Goal: Task Accomplishment & Management: Use online tool/utility

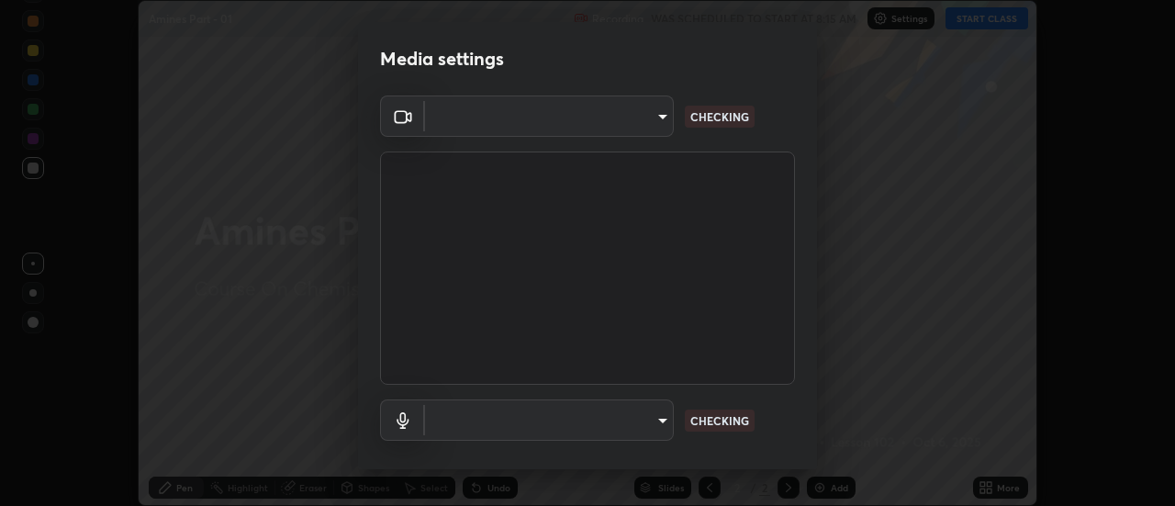
scroll to position [506, 1174]
type input "0be616c92c2879d8fe19306c4b8383fc9b13f77197a30f876870ce6c7906effd"
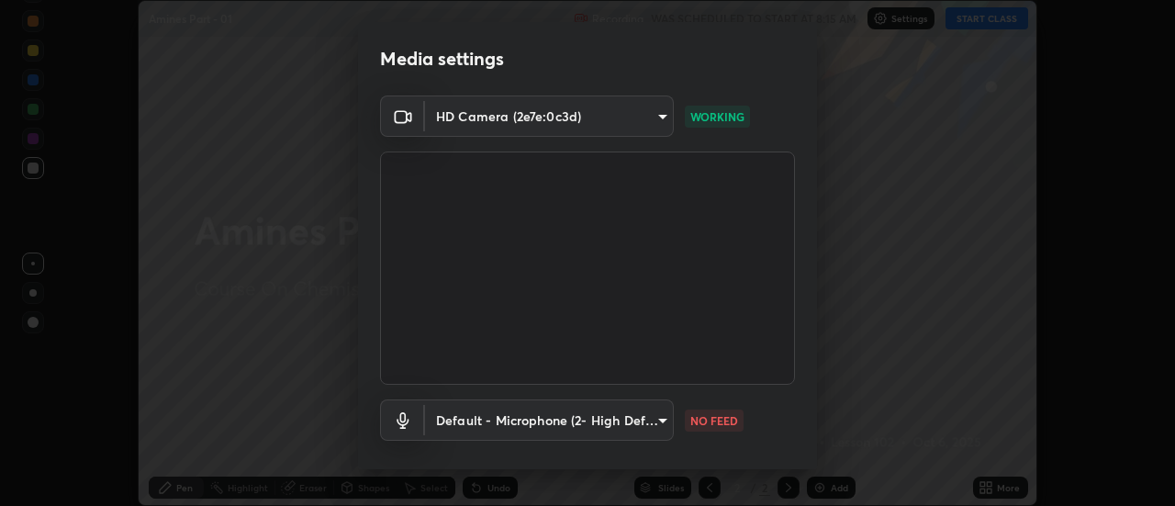
click at [602, 418] on body "Erase all Amines Part - 01 Recording WAS SCHEDULED TO START AT 8:15 AM Settings…" at bounding box center [587, 253] width 1175 height 506
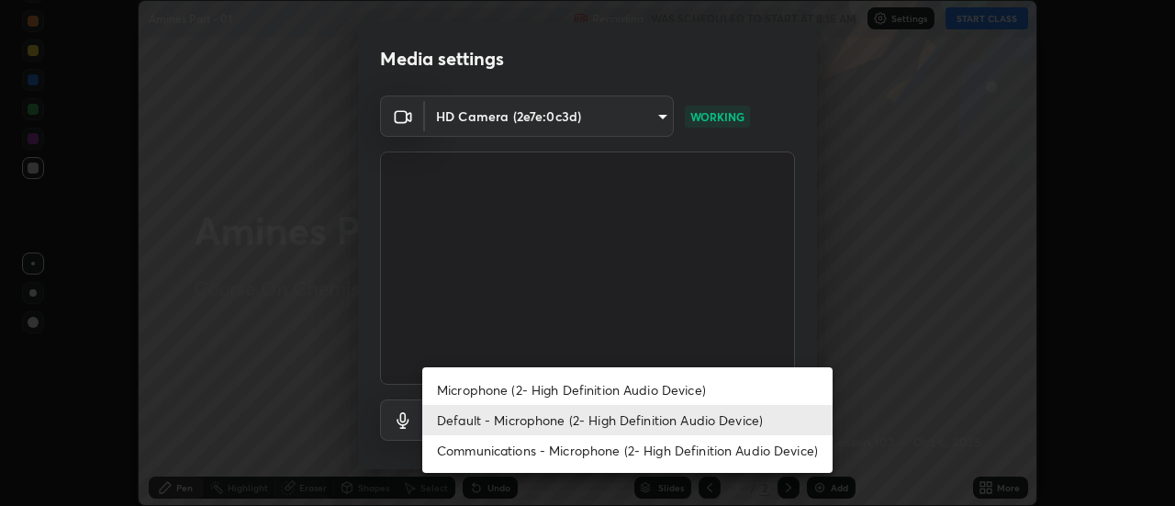
click at [549, 441] on li "Communications - Microphone (2- High Definition Audio Device)" at bounding box center [627, 450] width 410 height 30
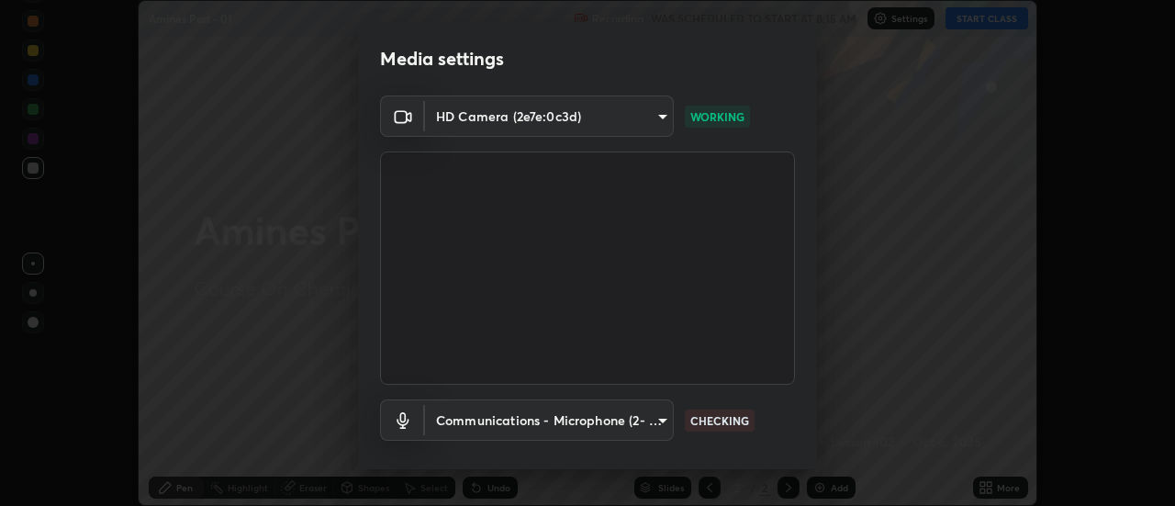
click at [560, 419] on body "Erase all Amines Part - 01 Recording WAS SCHEDULED TO START AT 8:15 AM Settings…" at bounding box center [587, 253] width 1175 height 506
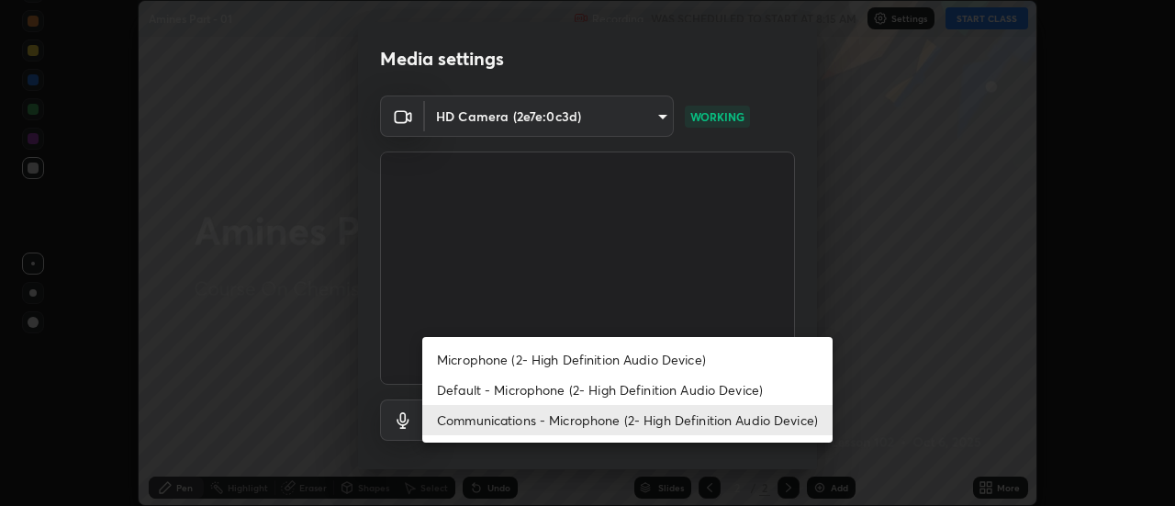
click at [563, 386] on li "Default - Microphone (2- High Definition Audio Device)" at bounding box center [627, 389] width 410 height 30
type input "default"
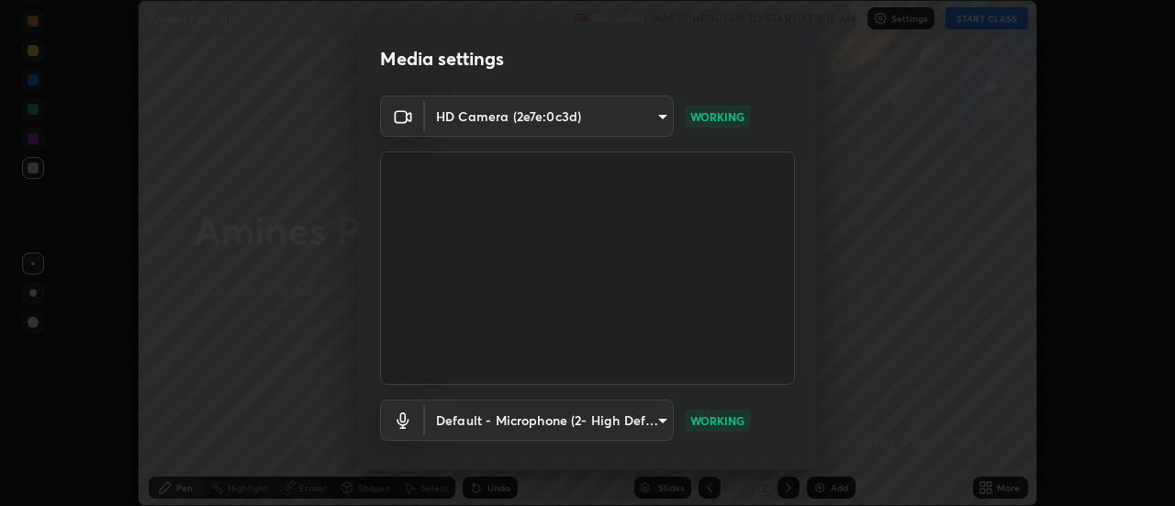
scroll to position [96, 0]
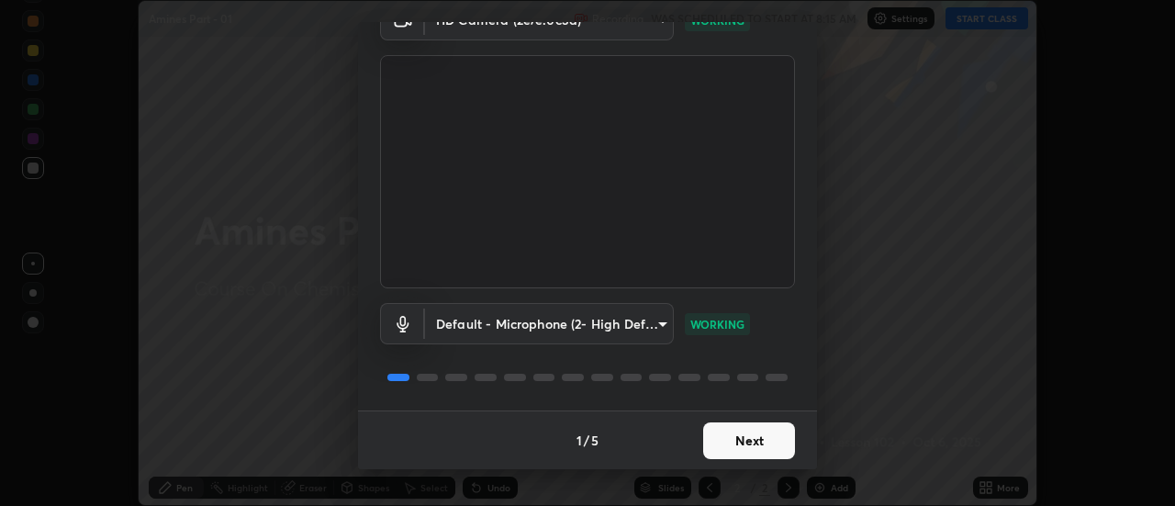
click at [752, 439] on button "Next" at bounding box center [749, 440] width 92 height 37
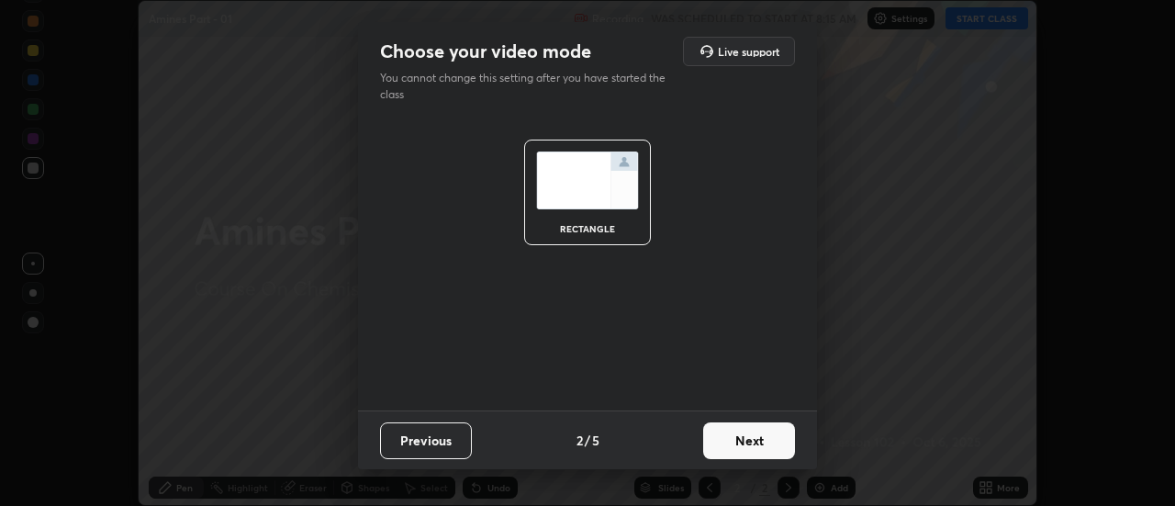
click at [755, 434] on button "Next" at bounding box center [749, 440] width 92 height 37
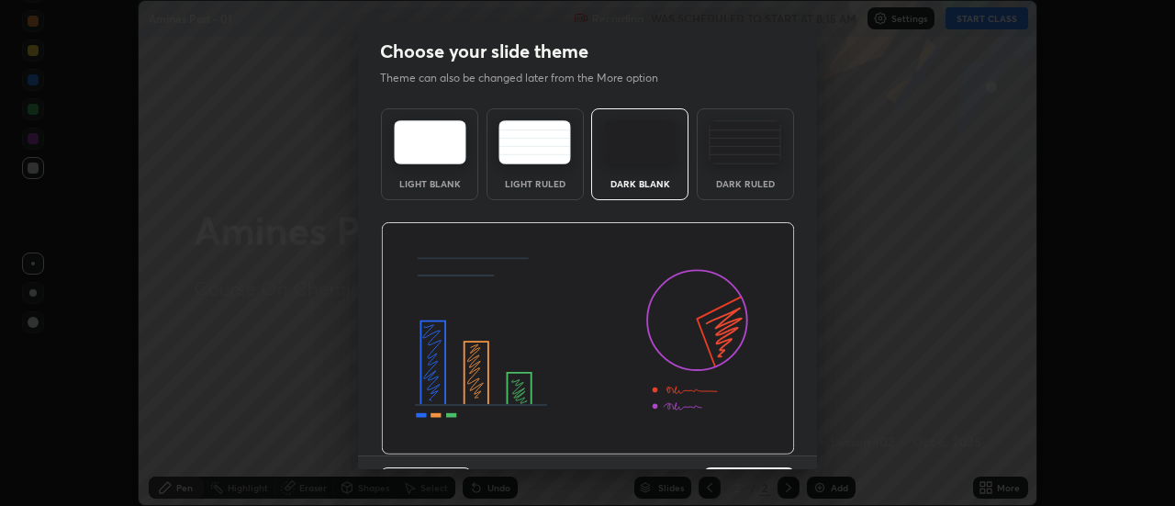
scroll to position [45, 0]
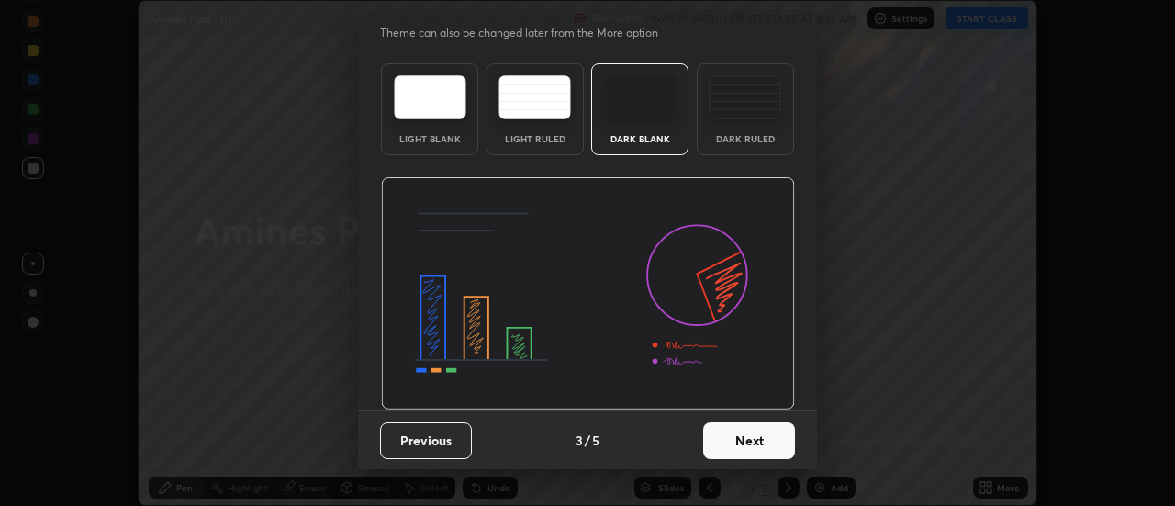
click at [752, 447] on button "Next" at bounding box center [749, 440] width 92 height 37
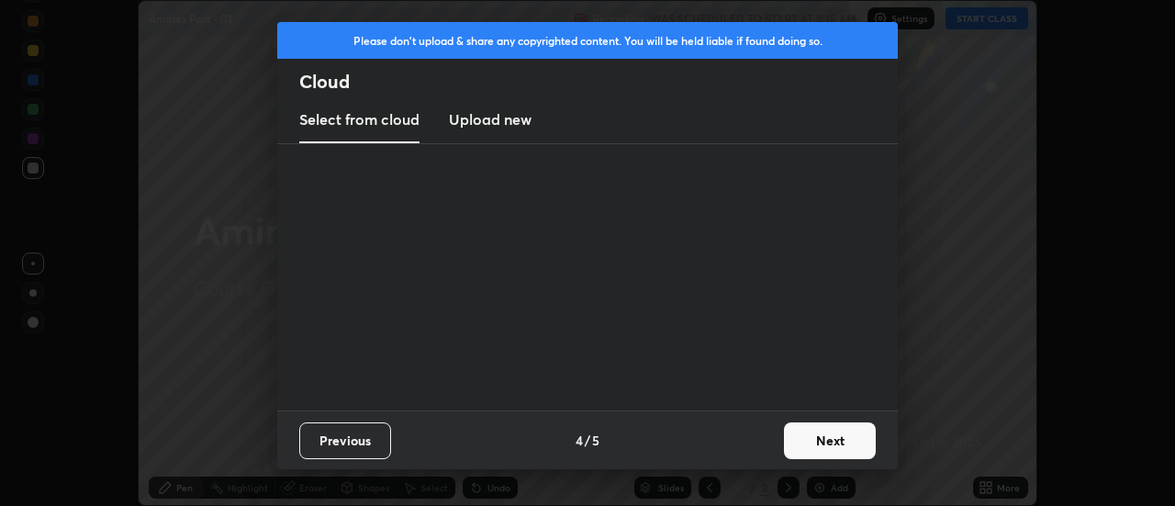
scroll to position [0, 0]
click at [797, 435] on button "Next" at bounding box center [830, 440] width 92 height 37
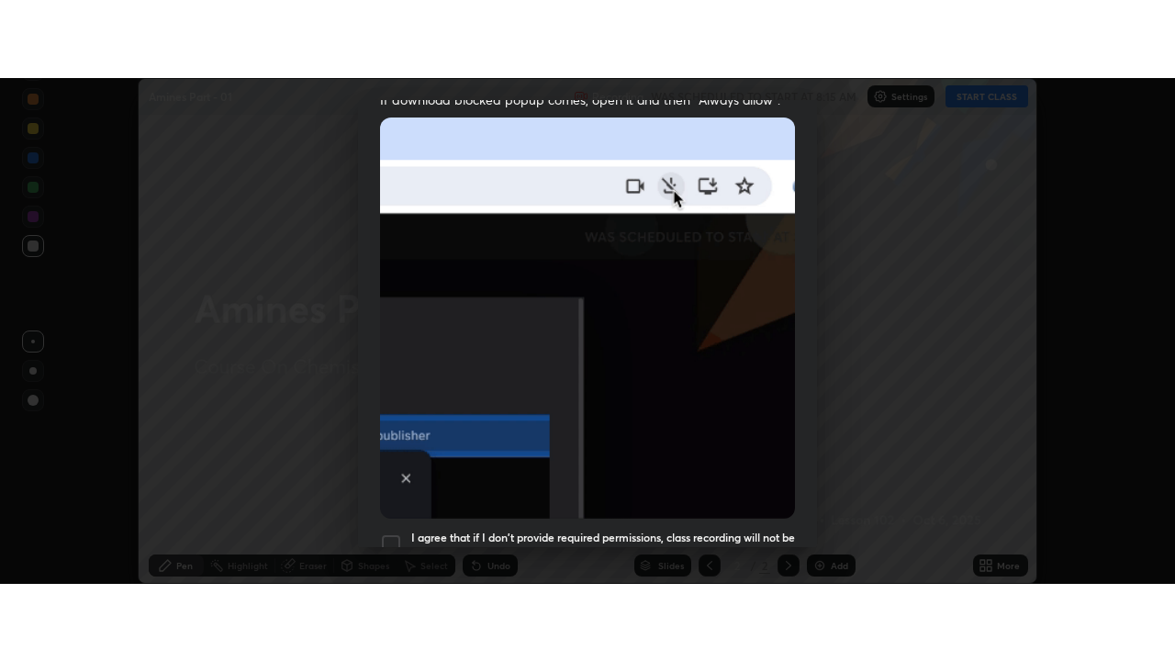
scroll to position [471, 0]
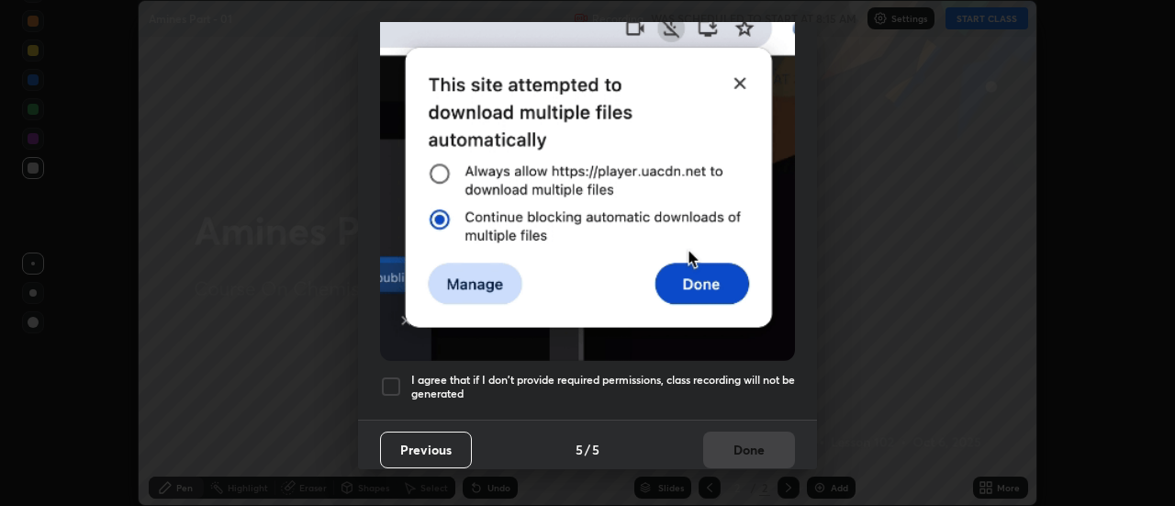
click at [389, 375] on div at bounding box center [391, 386] width 22 height 22
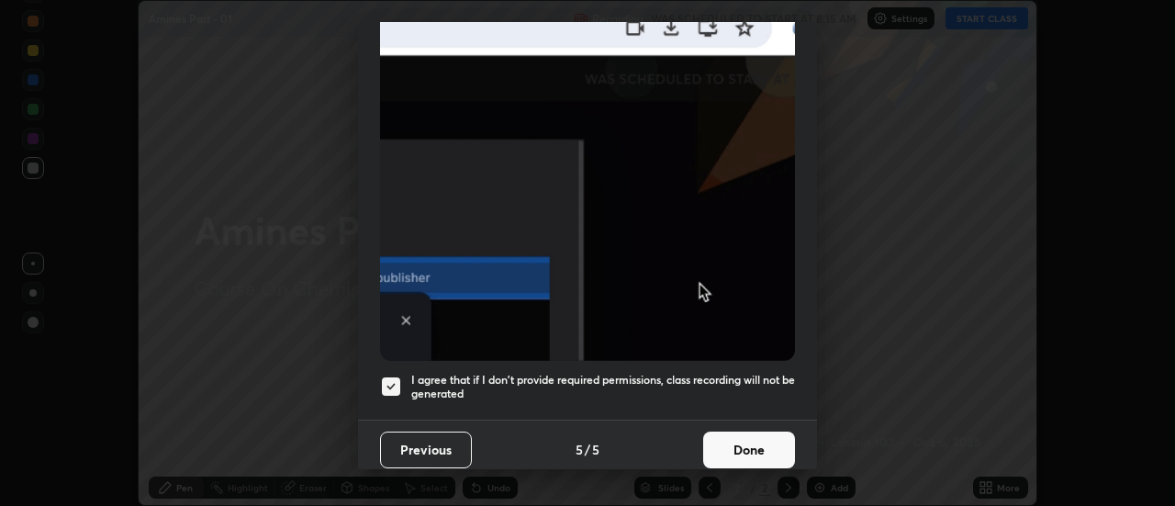
click at [744, 442] on button "Done" at bounding box center [749, 449] width 92 height 37
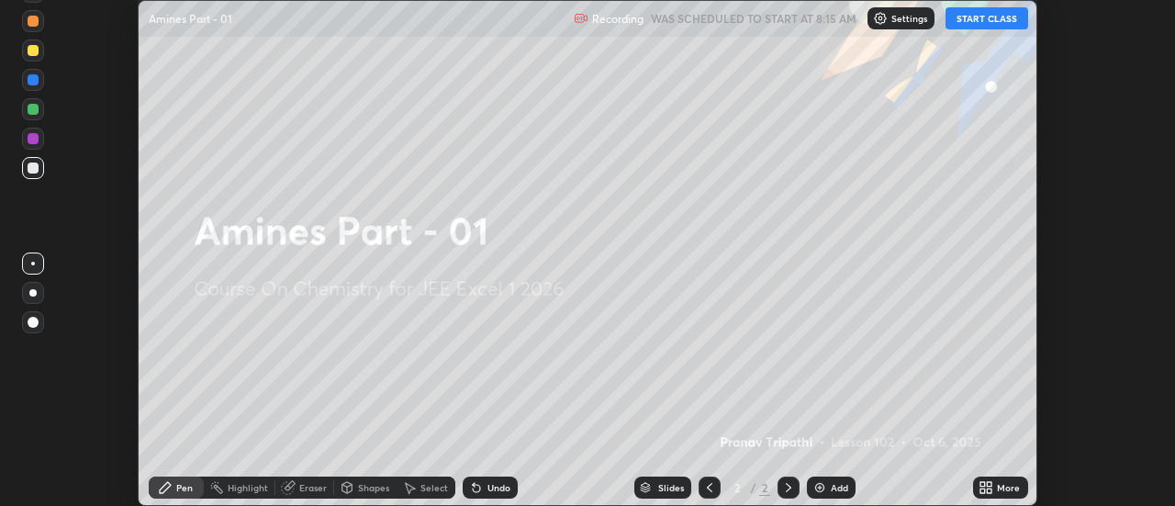
click at [983, 486] on icon at bounding box center [985, 487] width 15 height 15
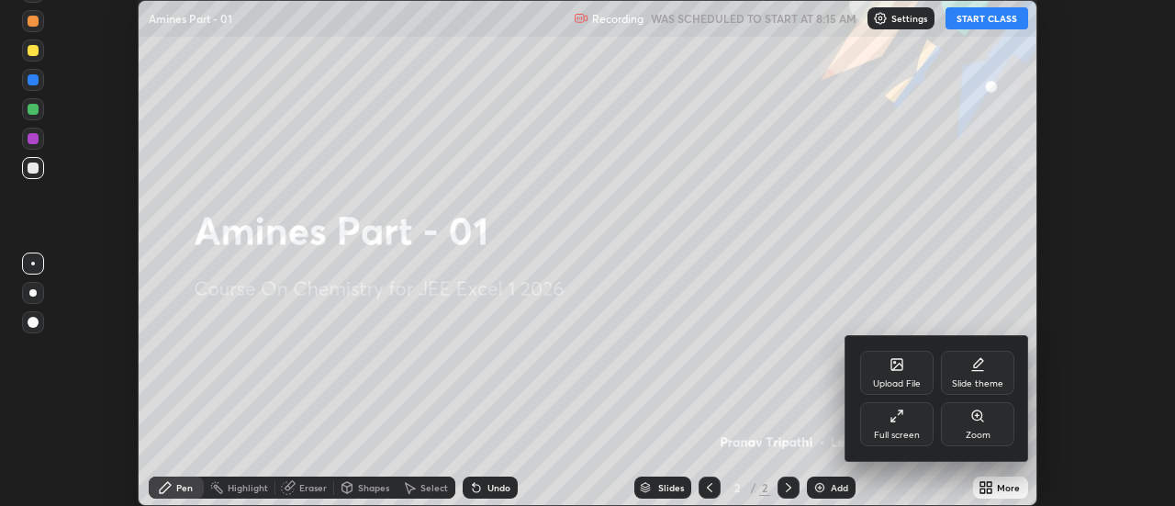
click at [899, 425] on div "Full screen" at bounding box center [896, 424] width 73 height 44
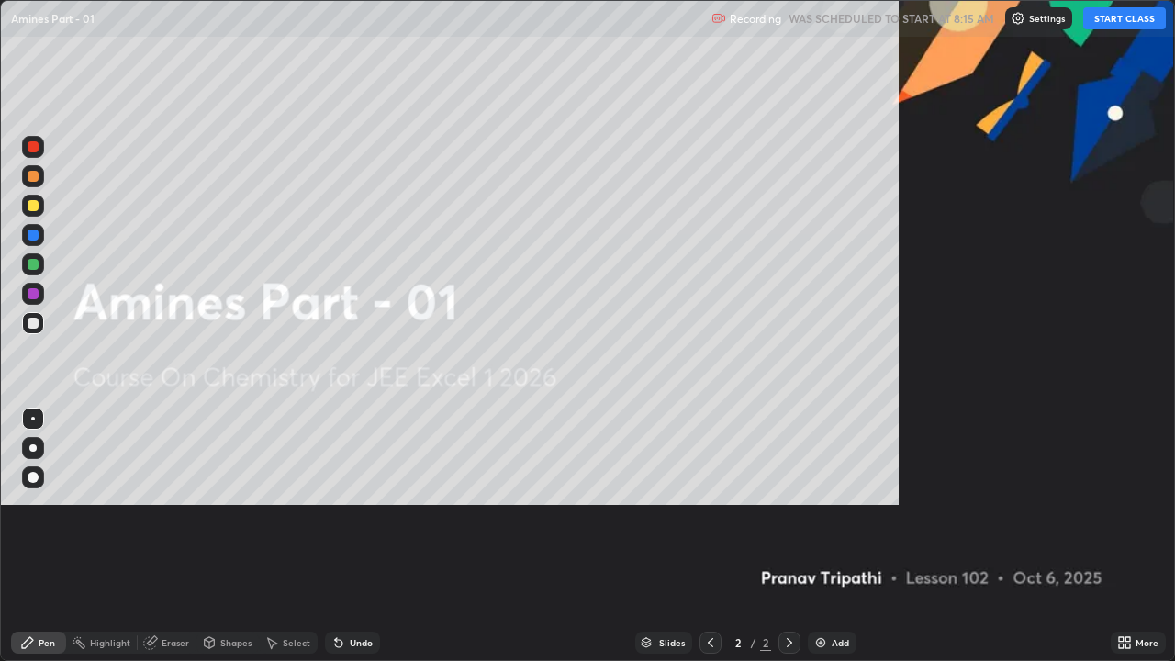
scroll to position [661, 1175]
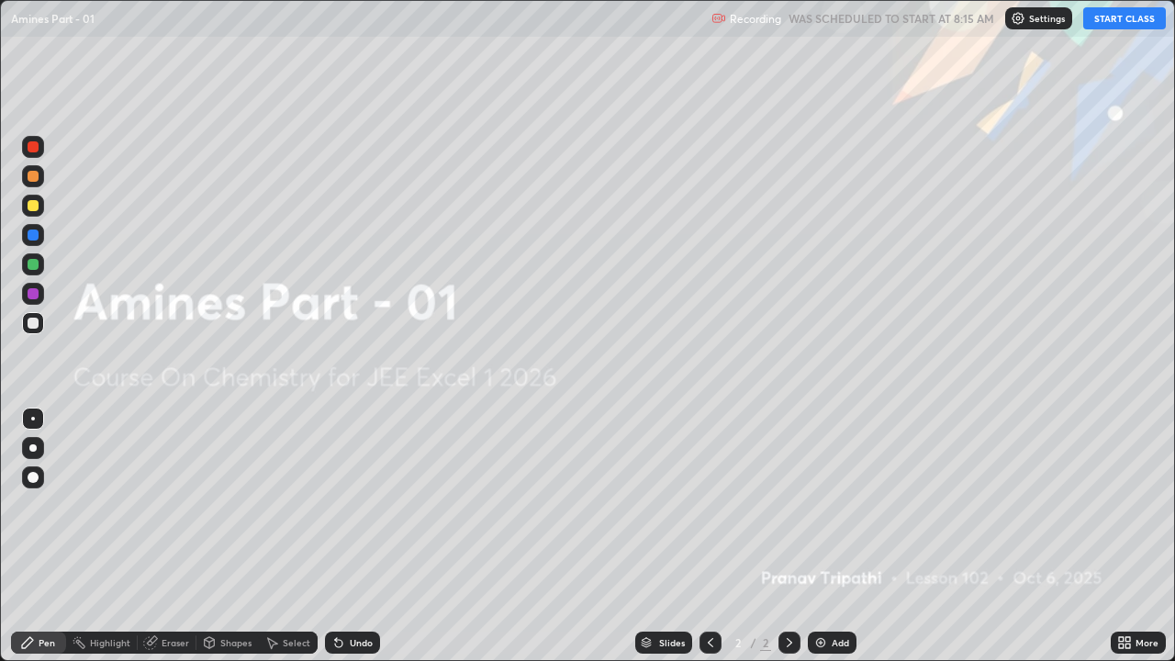
click at [1105, 18] on button "START CLASS" at bounding box center [1124, 18] width 83 height 22
click at [826, 505] on div "Add" at bounding box center [832, 642] width 49 height 22
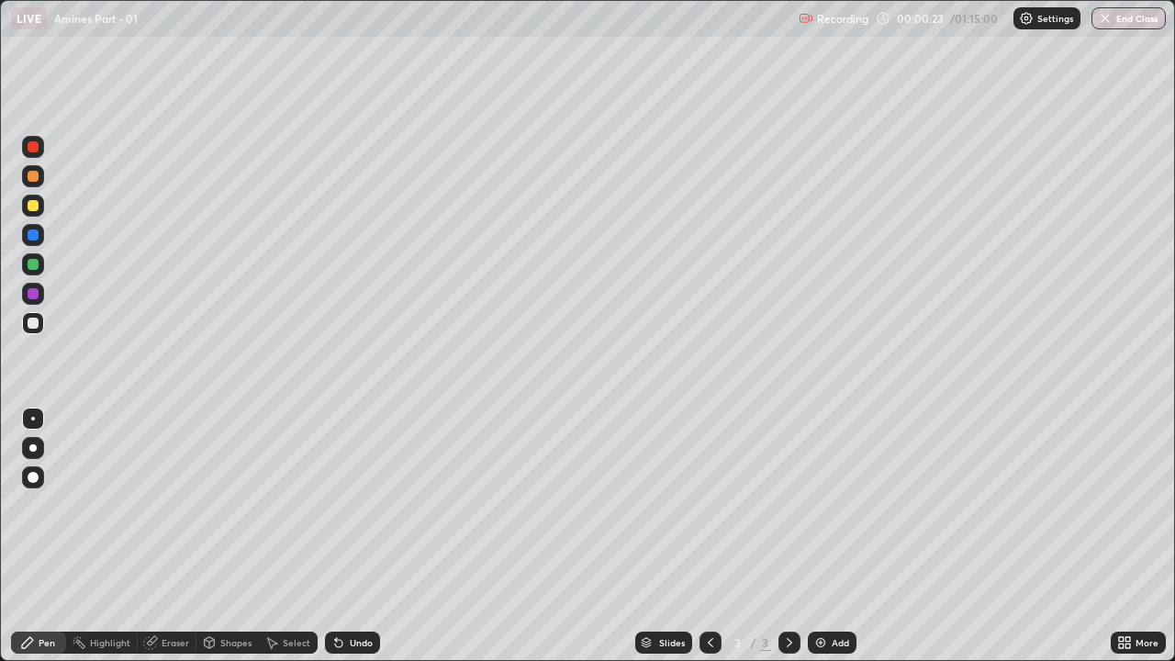
click at [168, 505] on div "Eraser" at bounding box center [176, 642] width 28 height 9
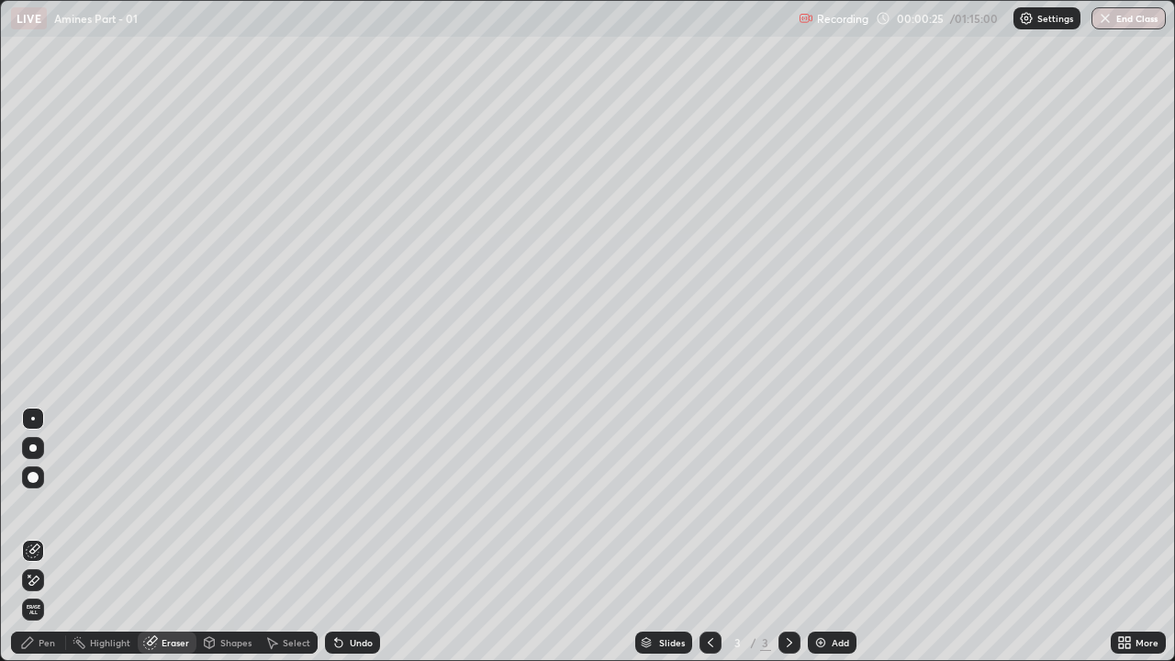
click at [49, 505] on div "Pen" at bounding box center [38, 642] width 55 height 22
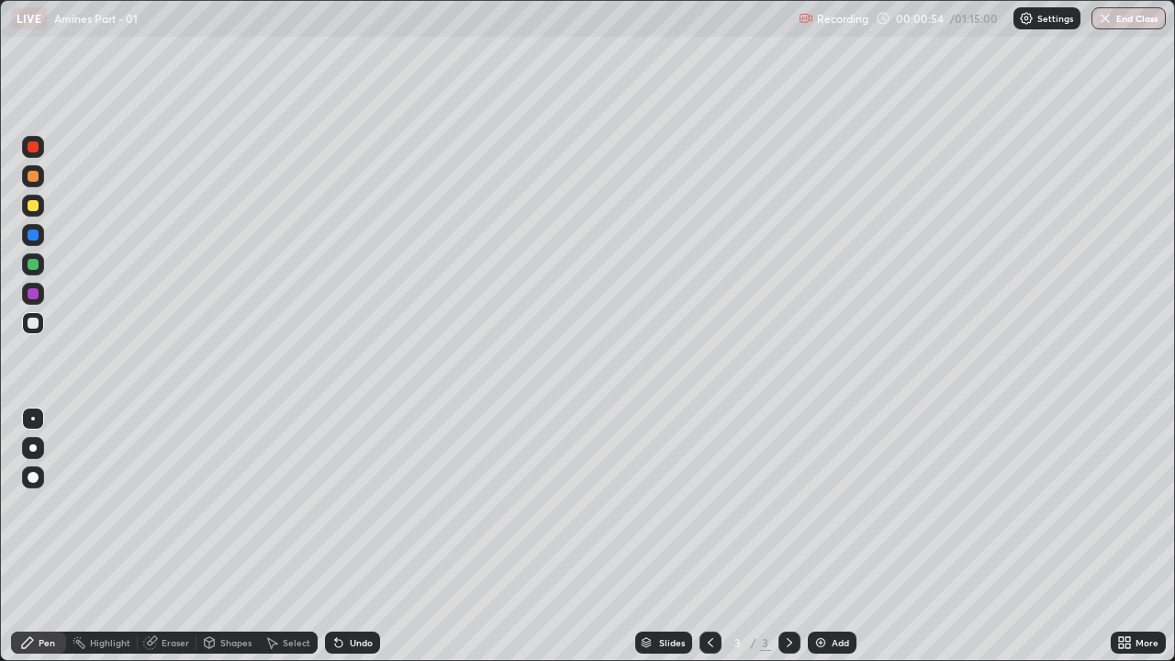
click at [34, 208] on div at bounding box center [33, 205] width 11 height 11
click at [38, 322] on div at bounding box center [33, 323] width 11 height 11
click at [33, 292] on div at bounding box center [33, 293] width 11 height 11
click at [36, 265] on div at bounding box center [33, 264] width 11 height 11
click at [829, 505] on div "Add" at bounding box center [832, 642] width 49 height 22
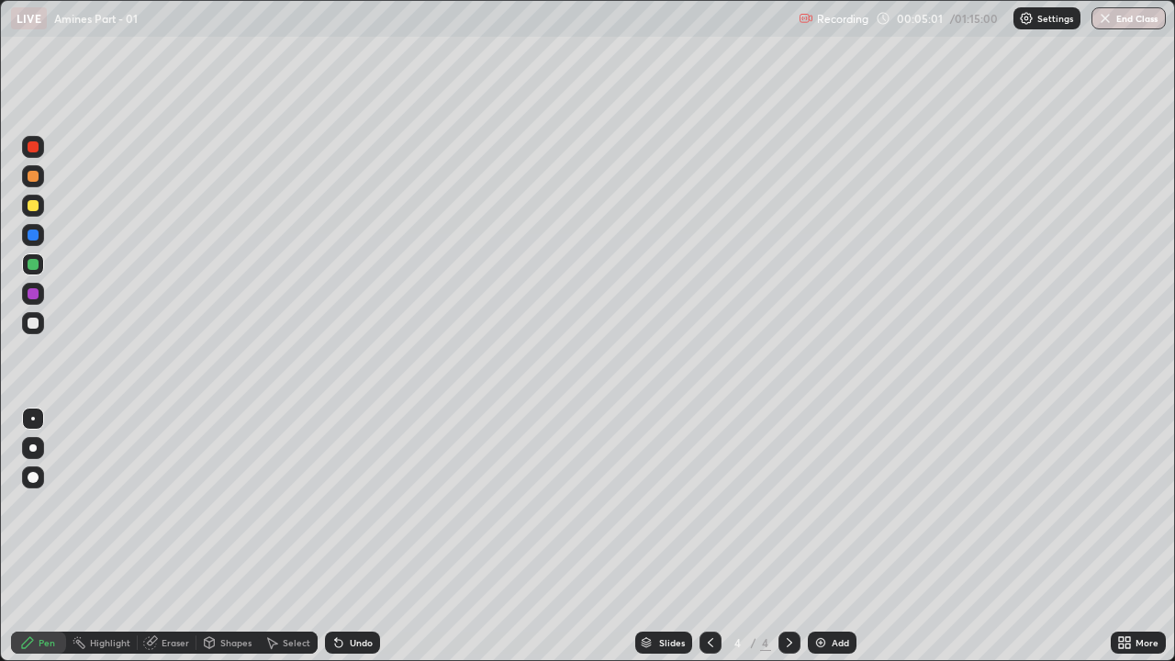
click at [35, 320] on div at bounding box center [33, 323] width 11 height 11
click at [172, 505] on div "Eraser" at bounding box center [167, 642] width 59 height 22
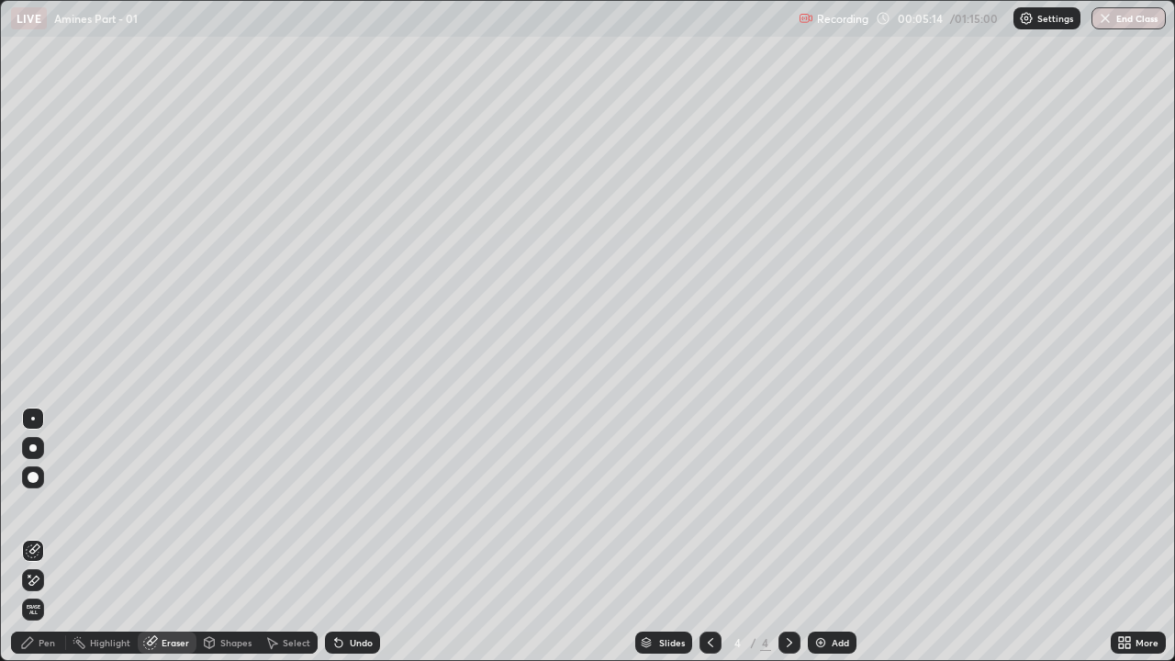
click at [48, 505] on div "Pen" at bounding box center [38, 642] width 55 height 22
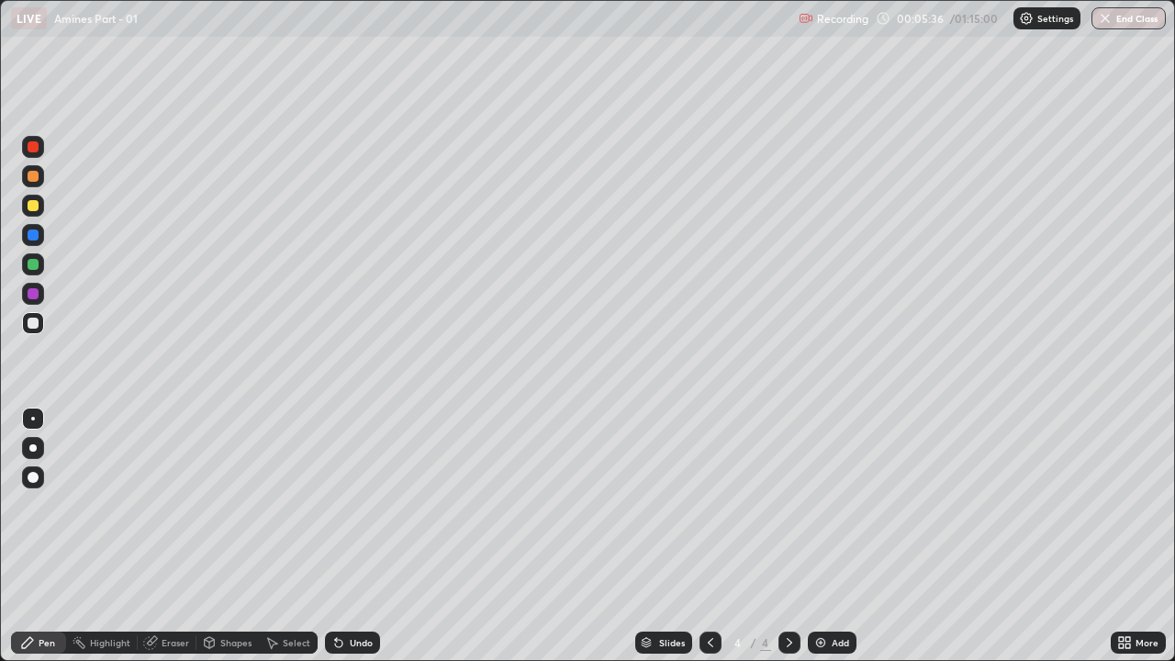
click at [41, 265] on div at bounding box center [33, 264] width 22 height 22
click at [175, 505] on div "Eraser" at bounding box center [176, 642] width 28 height 9
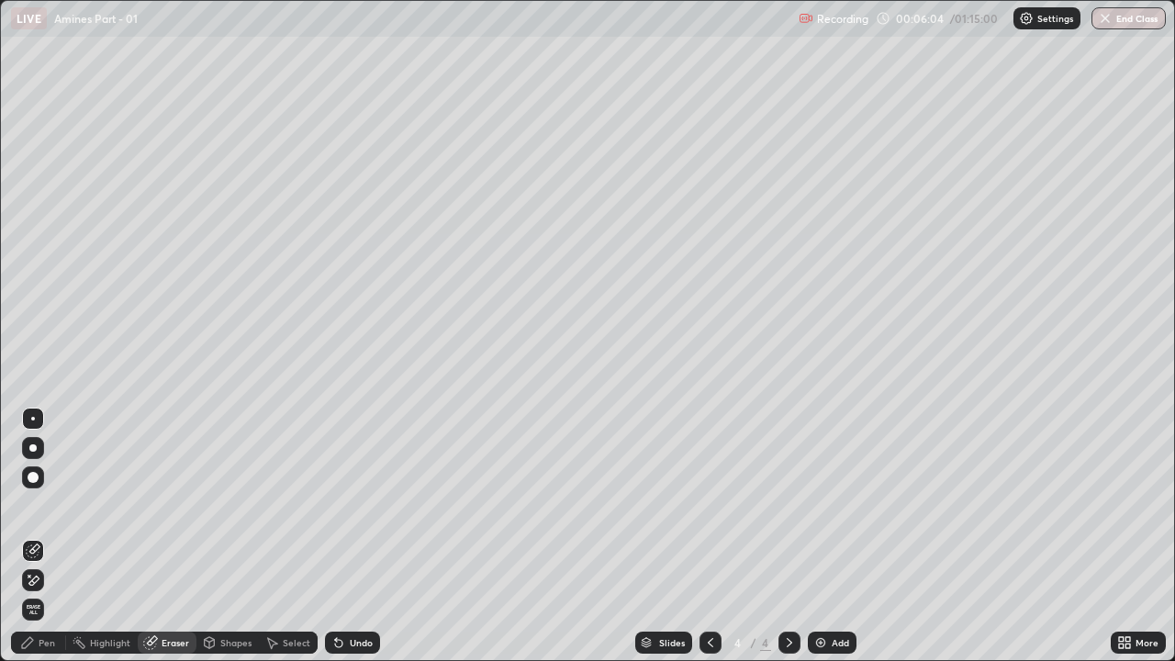
click at [42, 505] on div "Pen" at bounding box center [47, 642] width 17 height 9
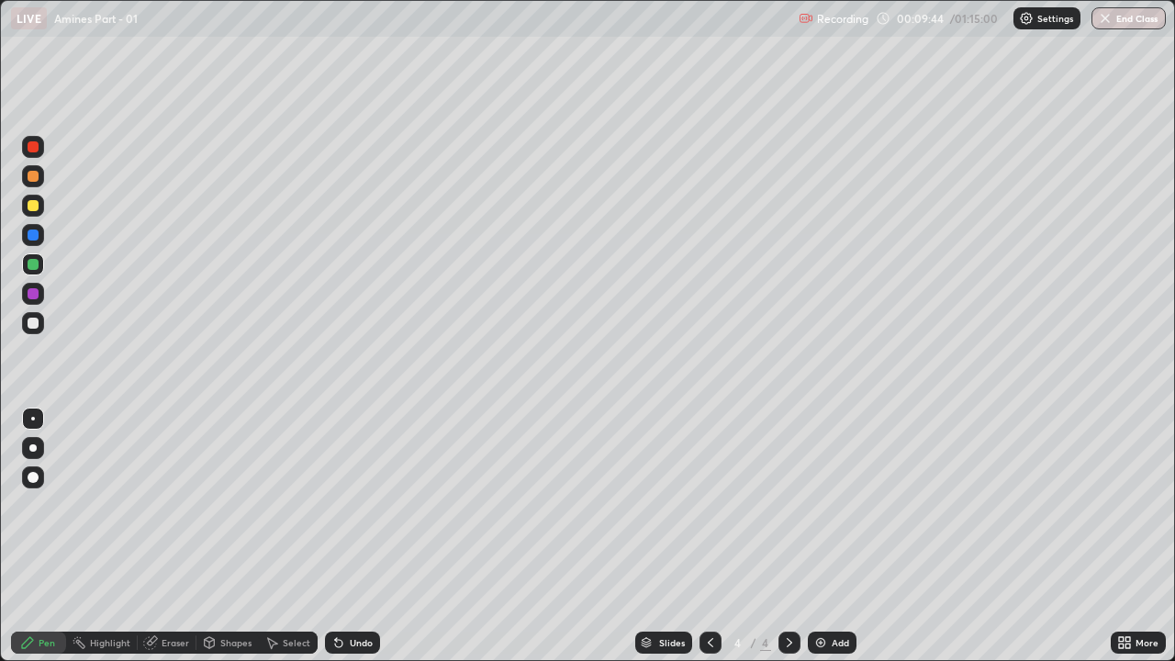
click at [34, 323] on div at bounding box center [33, 323] width 11 height 11
click at [829, 505] on div "Add" at bounding box center [832, 642] width 49 height 22
click at [29, 208] on div at bounding box center [33, 205] width 11 height 11
click at [177, 505] on div "Eraser" at bounding box center [176, 642] width 28 height 9
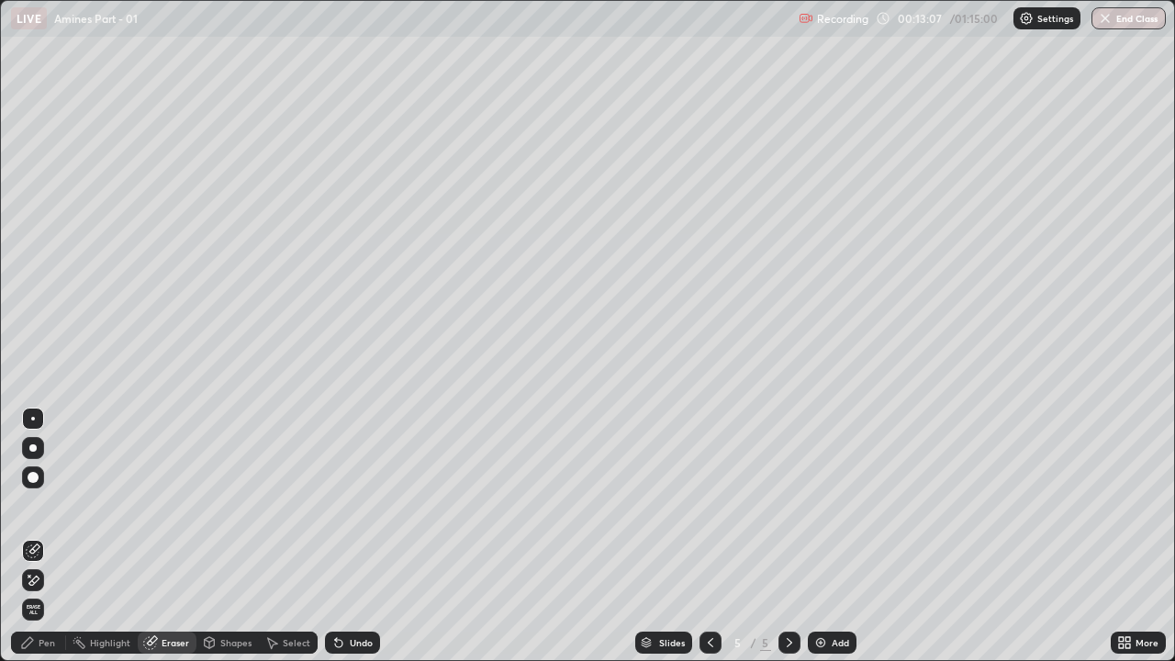
click at [51, 505] on div "Pen" at bounding box center [47, 642] width 17 height 9
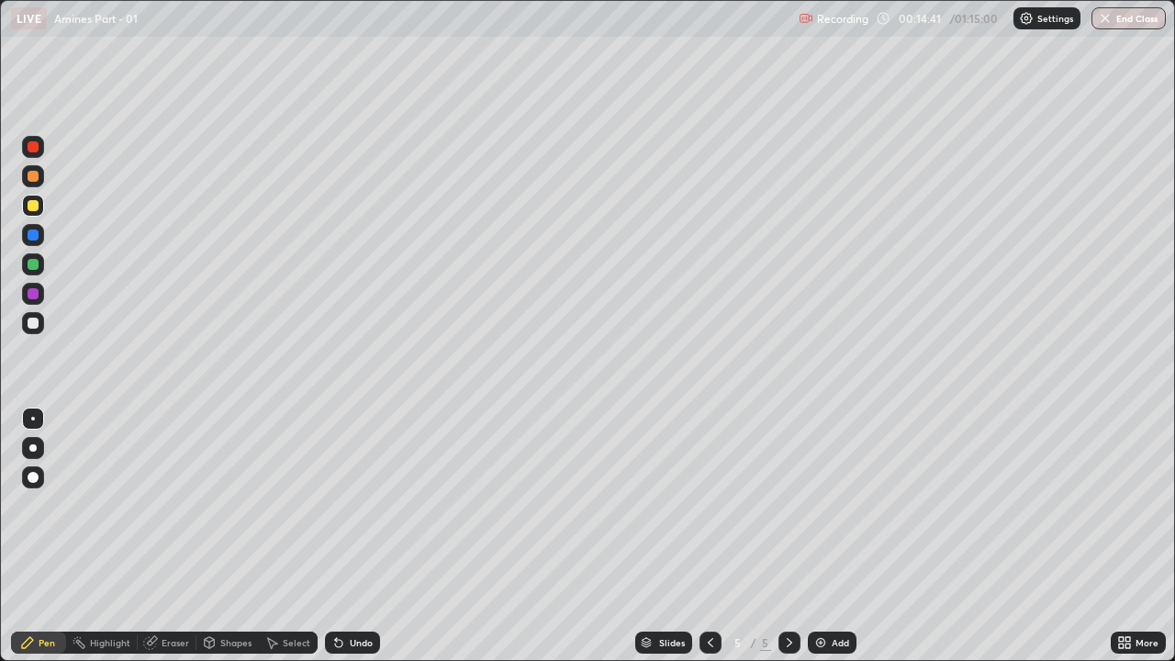
click at [38, 318] on div at bounding box center [33, 323] width 22 height 22
click at [109, 505] on div "Highlight" at bounding box center [110, 642] width 40 height 9
click at [48, 505] on div "Pen" at bounding box center [47, 642] width 17 height 9
click at [41, 262] on div at bounding box center [33, 264] width 22 height 22
click at [41, 208] on div at bounding box center [33, 206] width 22 height 22
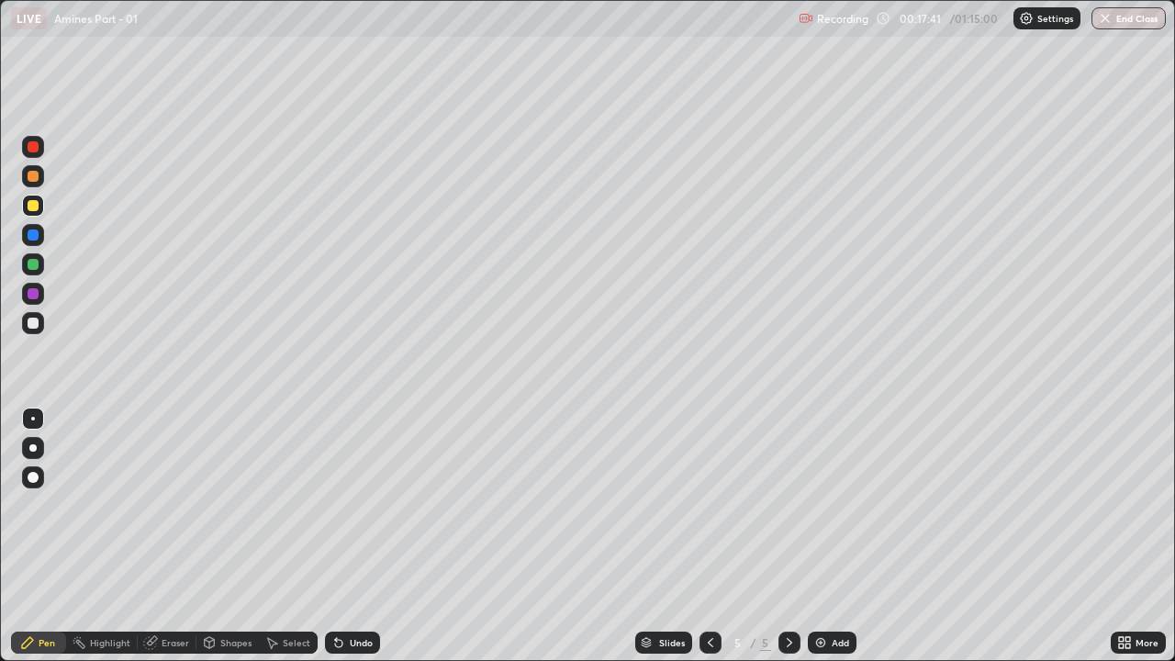
click at [826, 505] on div "Add" at bounding box center [832, 642] width 49 height 22
click at [30, 177] on div at bounding box center [33, 176] width 11 height 11
click at [30, 262] on div at bounding box center [33, 264] width 11 height 11
click at [32, 207] on div at bounding box center [33, 205] width 11 height 11
click at [33, 179] on div at bounding box center [33, 176] width 11 height 11
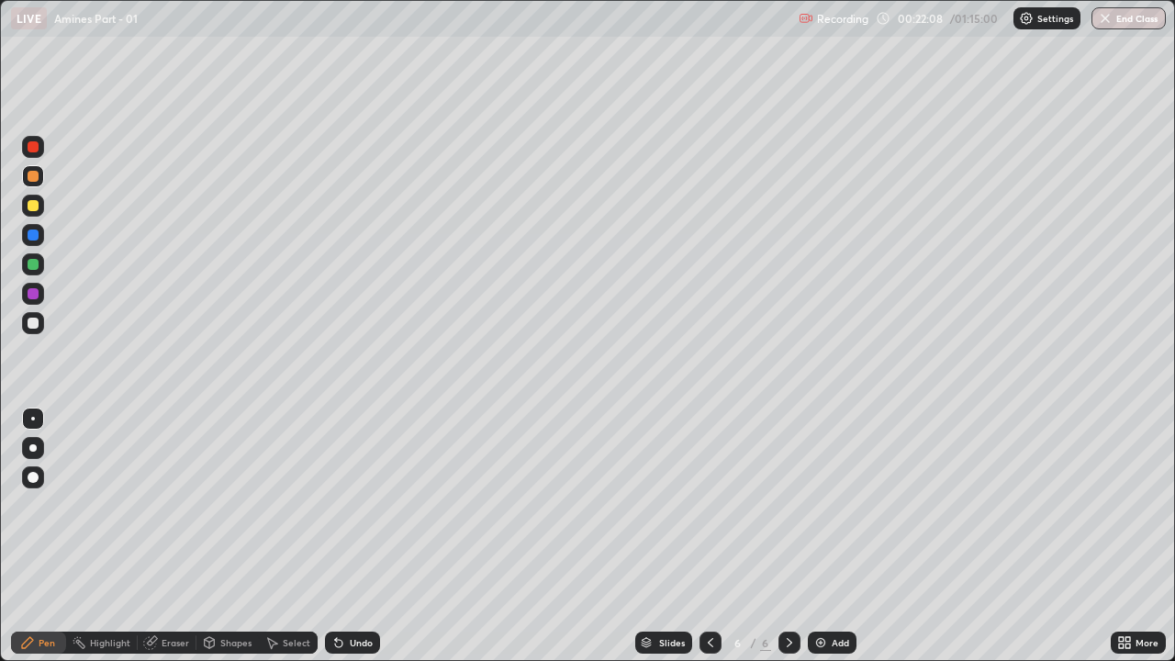
click at [32, 233] on div at bounding box center [33, 234] width 11 height 11
click at [33, 177] on div at bounding box center [33, 176] width 11 height 11
click at [31, 206] on div at bounding box center [33, 205] width 11 height 11
click at [125, 505] on div "Highlight" at bounding box center [110, 642] width 40 height 9
click at [168, 505] on div "Eraser" at bounding box center [176, 642] width 28 height 9
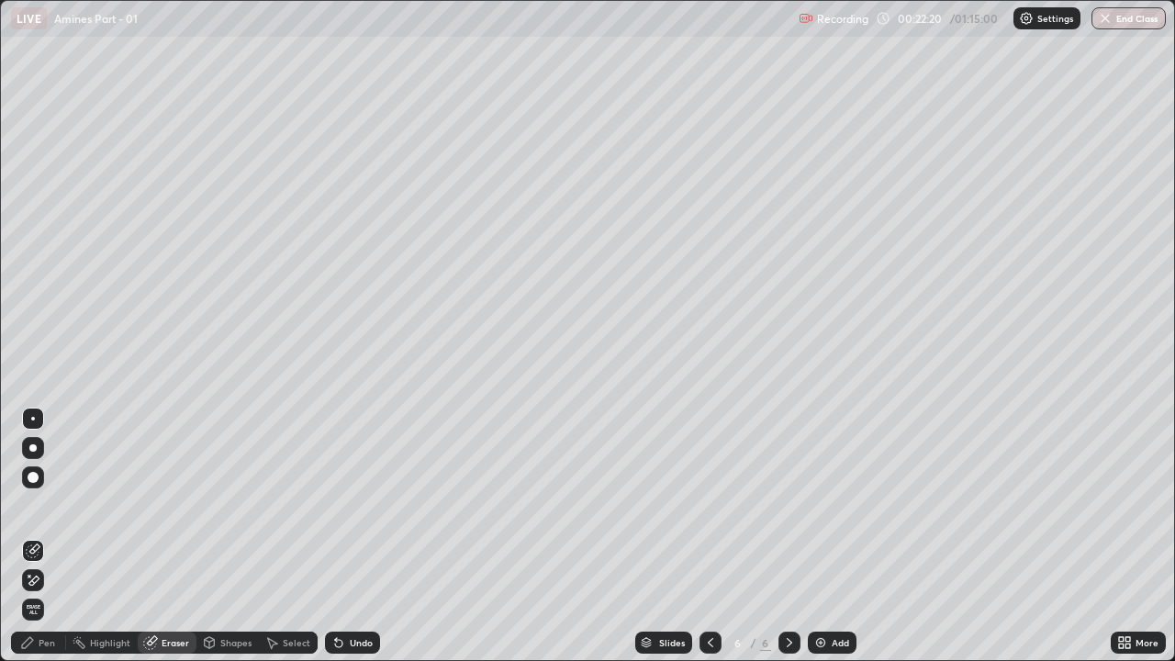
click at [47, 505] on div "Pen" at bounding box center [47, 642] width 17 height 9
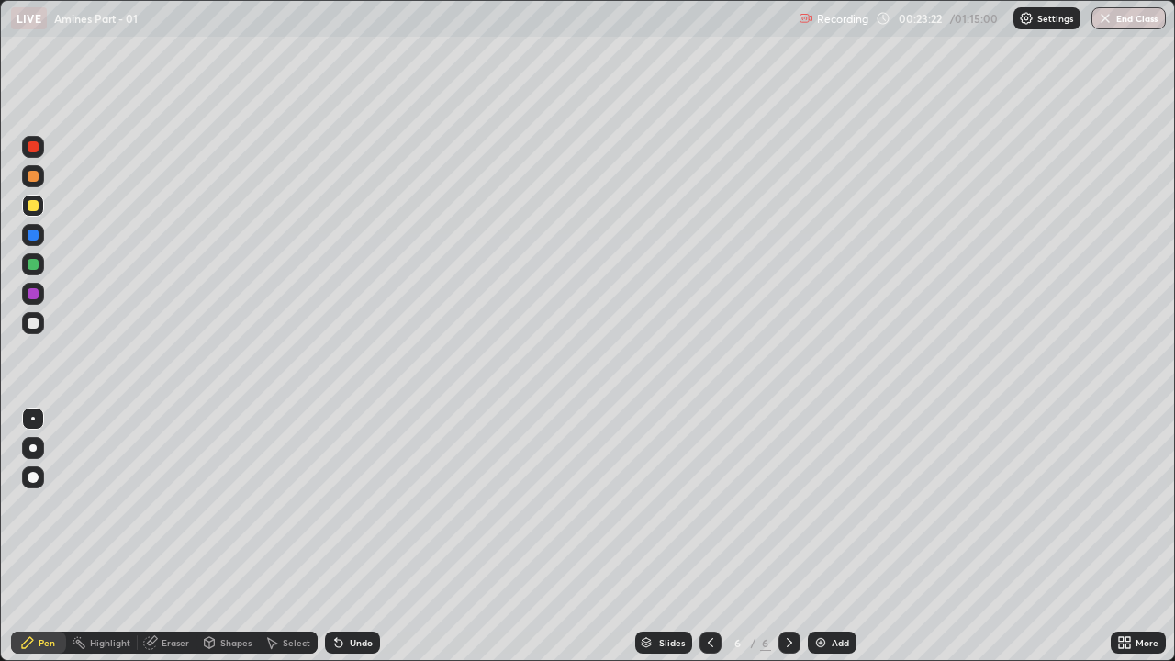
click at [34, 326] on div at bounding box center [33, 323] width 11 height 11
click at [43, 176] on div at bounding box center [33, 176] width 22 height 22
click at [35, 262] on div at bounding box center [33, 264] width 11 height 11
click at [833, 505] on div "Add" at bounding box center [839, 642] width 17 height 9
click at [38, 315] on div at bounding box center [33, 323] width 22 height 22
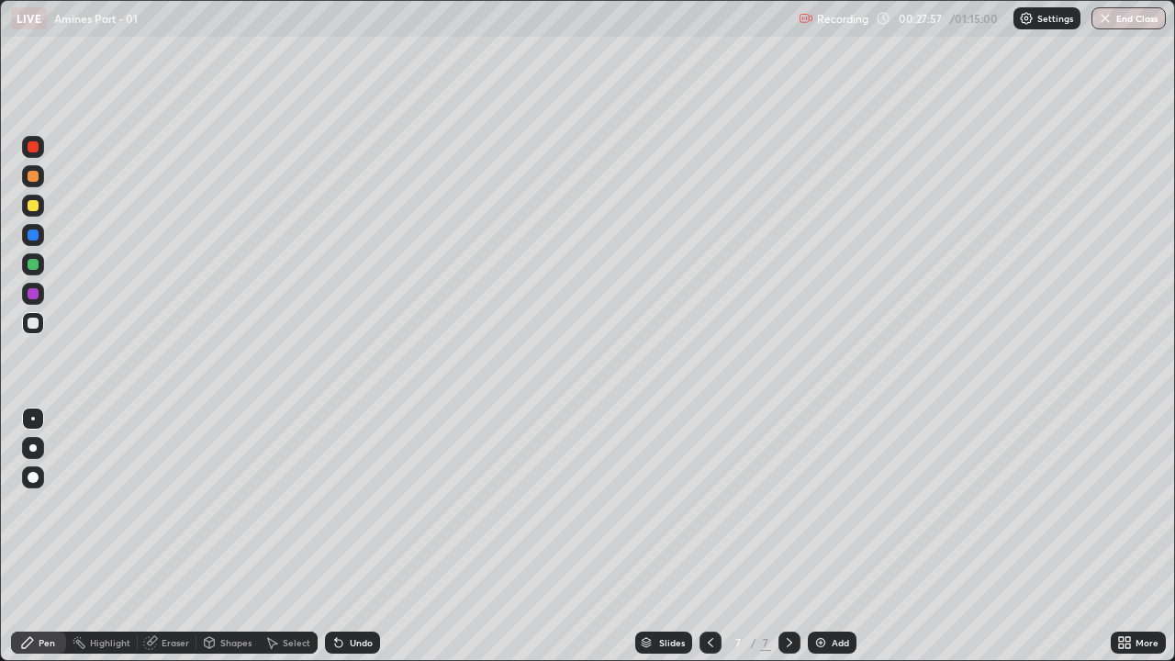
click at [39, 264] on div at bounding box center [33, 264] width 22 height 22
click at [32, 202] on div at bounding box center [33, 205] width 11 height 11
click at [34, 264] on div at bounding box center [33, 264] width 11 height 11
click at [35, 320] on div at bounding box center [33, 323] width 11 height 11
click at [32, 266] on div at bounding box center [33, 264] width 11 height 11
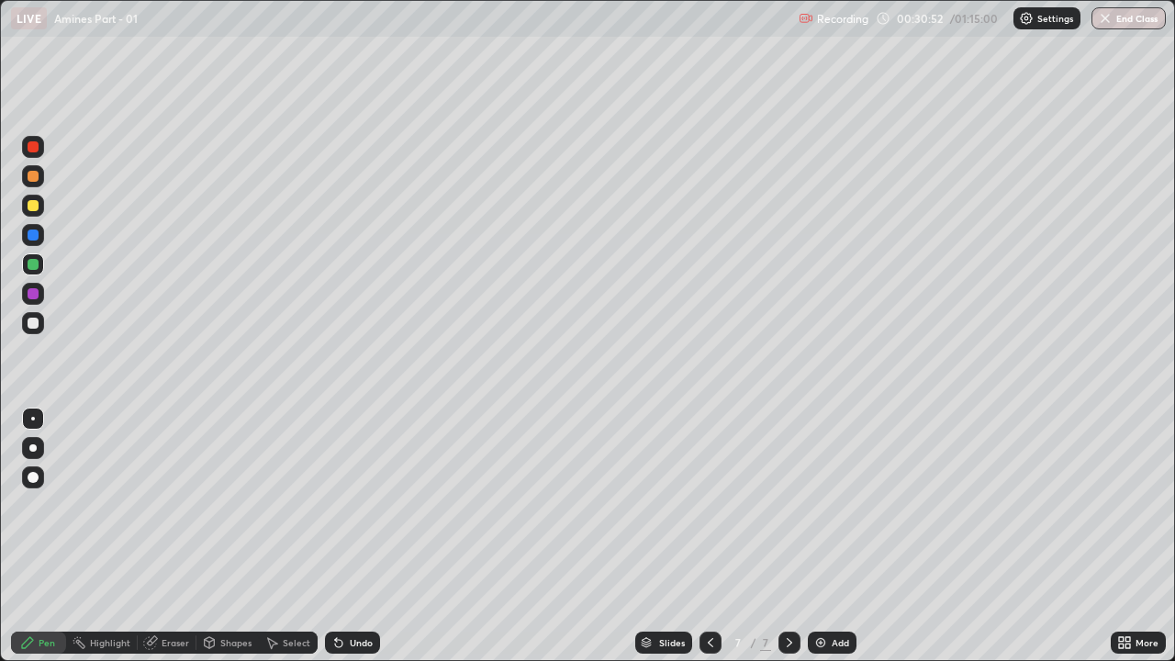
click at [36, 180] on div at bounding box center [33, 176] width 11 height 11
click at [33, 206] on div at bounding box center [33, 205] width 11 height 11
click at [831, 505] on div "Add" at bounding box center [839, 642] width 17 height 9
click at [30, 328] on div at bounding box center [33, 323] width 11 height 11
click at [34, 206] on div at bounding box center [33, 205] width 11 height 11
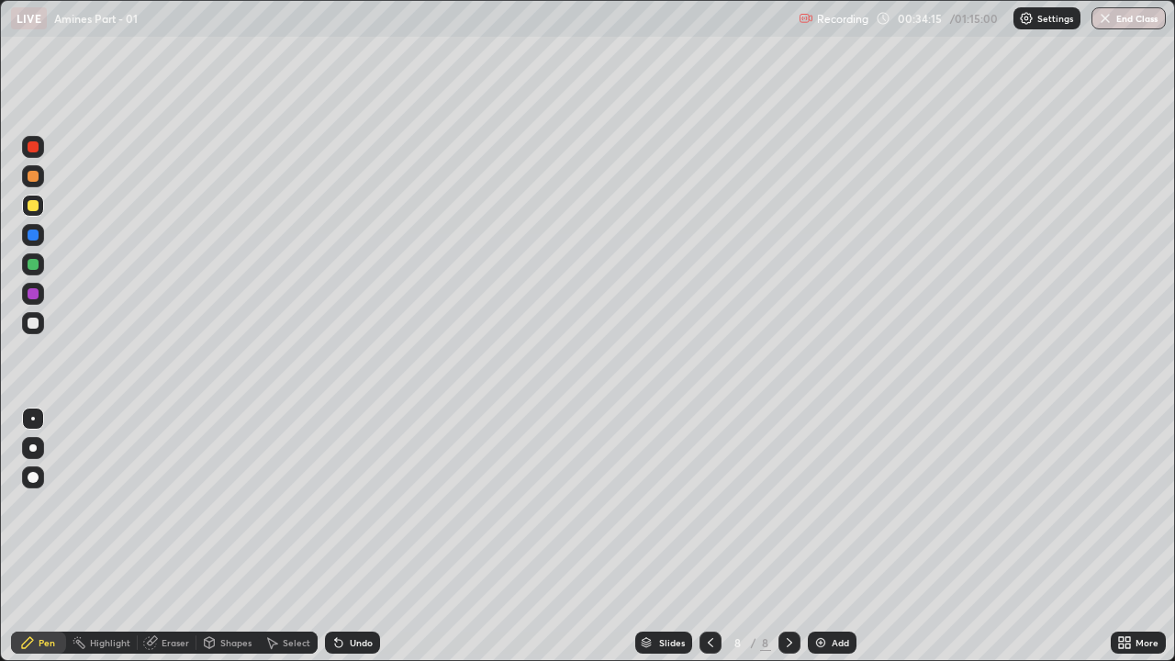
click at [37, 321] on div at bounding box center [33, 323] width 11 height 11
click at [35, 265] on div at bounding box center [33, 264] width 11 height 11
click at [717, 505] on div at bounding box center [710, 642] width 22 height 22
click at [824, 505] on div "Add" at bounding box center [832, 642] width 49 height 22
click at [37, 294] on div at bounding box center [33, 293] width 11 height 11
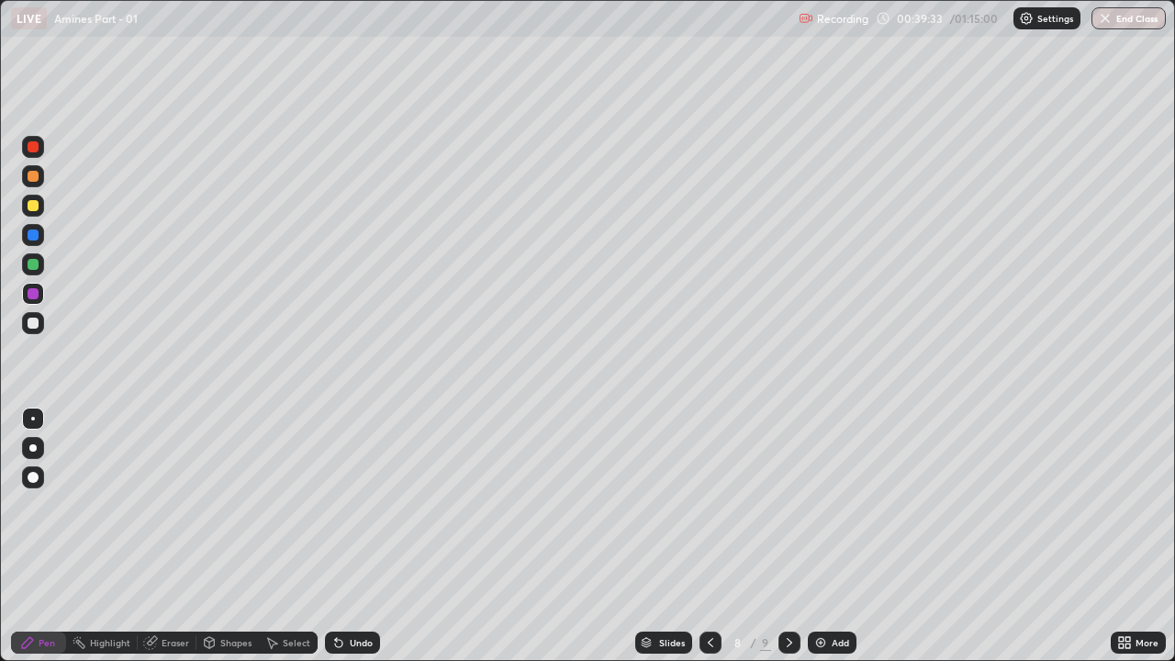
click at [35, 205] on div at bounding box center [33, 205] width 11 height 11
click at [34, 291] on div at bounding box center [33, 293] width 11 height 11
click at [28, 206] on div at bounding box center [33, 205] width 11 height 11
click at [33, 293] on div at bounding box center [33, 293] width 11 height 11
click at [31, 206] on div at bounding box center [33, 205] width 11 height 11
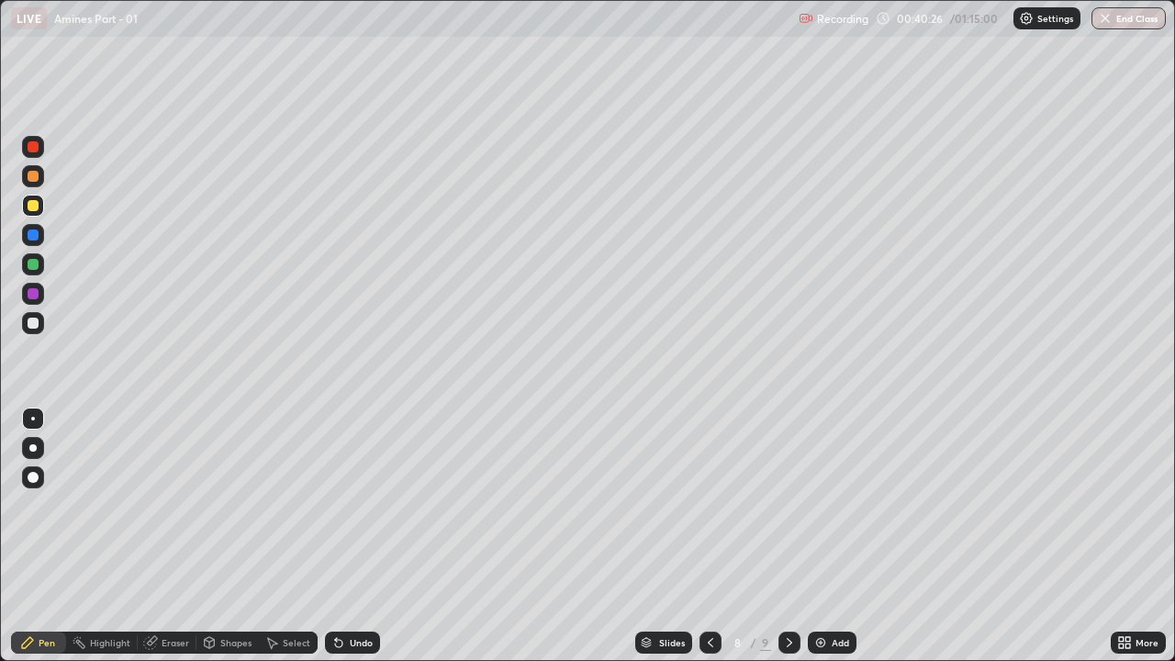
click at [39, 293] on div at bounding box center [33, 294] width 22 height 22
click at [35, 206] on div at bounding box center [33, 205] width 11 height 11
click at [38, 295] on div at bounding box center [33, 293] width 11 height 11
click at [34, 207] on div at bounding box center [33, 205] width 11 height 11
click at [34, 294] on div at bounding box center [33, 293] width 11 height 11
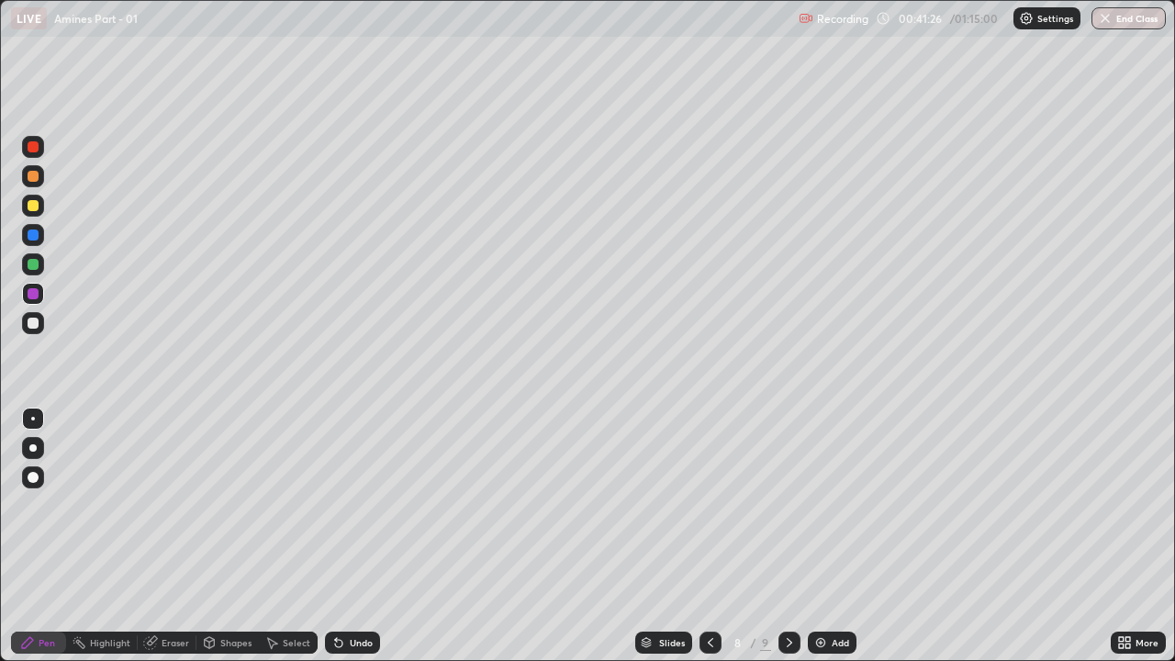
click at [37, 206] on div at bounding box center [33, 205] width 11 height 11
click at [40, 290] on div at bounding box center [33, 294] width 22 height 22
click at [33, 207] on div at bounding box center [33, 205] width 11 height 11
click at [34, 290] on div at bounding box center [33, 293] width 11 height 11
click at [32, 205] on div at bounding box center [33, 205] width 11 height 11
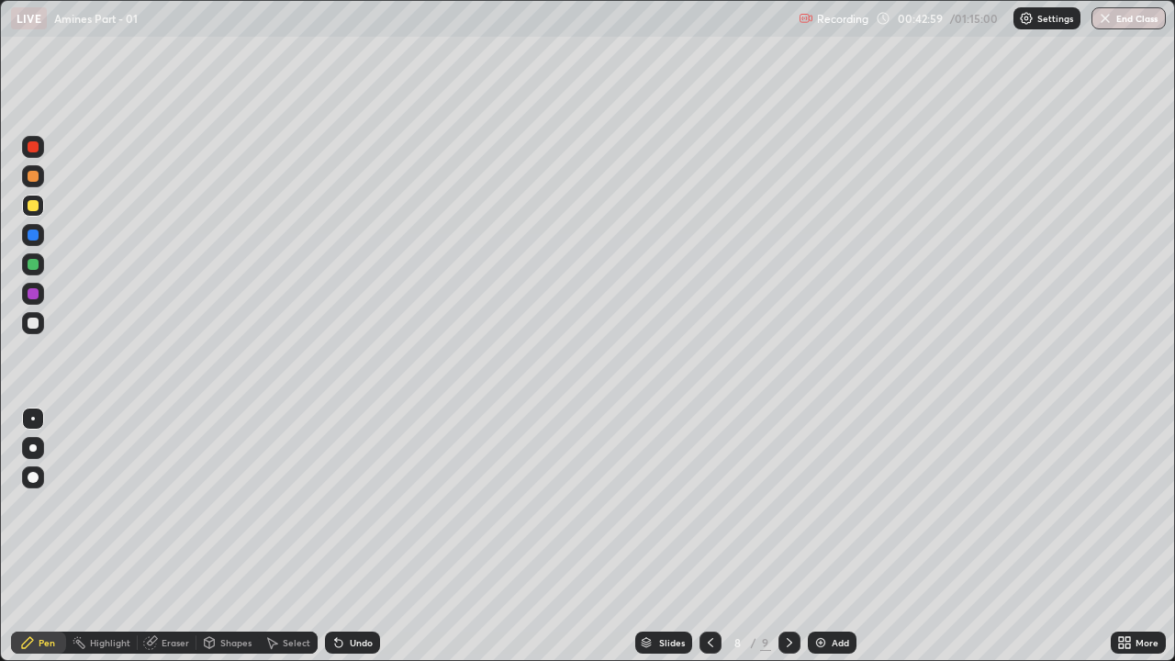
click at [35, 262] on div at bounding box center [33, 264] width 11 height 11
click at [33, 177] on div at bounding box center [33, 176] width 11 height 11
click at [36, 268] on div at bounding box center [33, 264] width 11 height 11
click at [719, 505] on div at bounding box center [710, 642] width 22 height 22
click at [716, 505] on div at bounding box center [710, 642] width 22 height 22
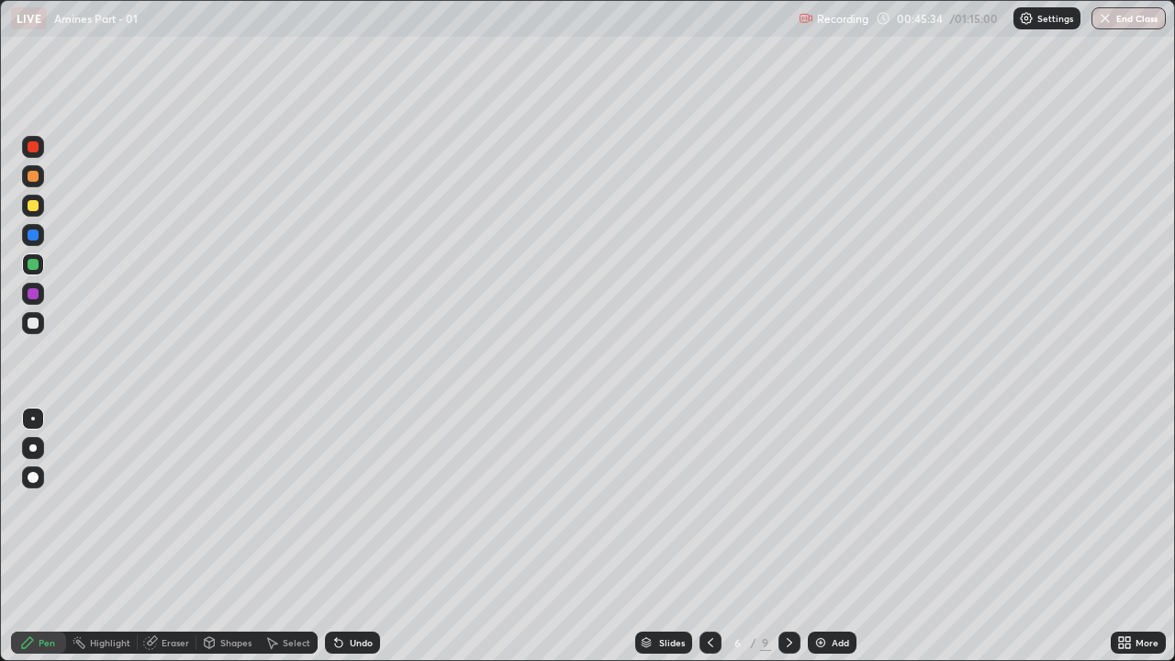
click at [781, 505] on div at bounding box center [789, 642] width 22 height 22
click at [785, 505] on icon at bounding box center [789, 642] width 15 height 15
click at [787, 505] on icon at bounding box center [789, 642] width 15 height 15
click at [786, 505] on icon at bounding box center [789, 642] width 6 height 9
click at [716, 505] on div at bounding box center [710, 642] width 22 height 22
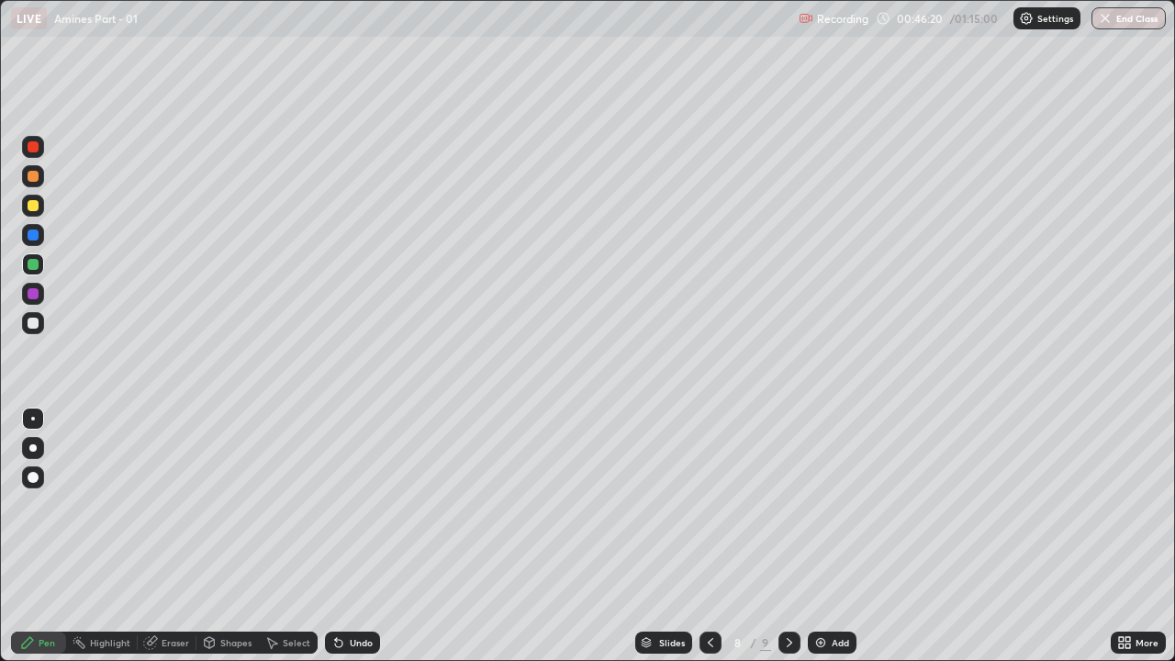
click at [786, 505] on icon at bounding box center [789, 642] width 15 height 15
click at [36, 175] on div at bounding box center [33, 176] width 11 height 11
click at [38, 147] on div at bounding box center [33, 146] width 11 height 11
click at [825, 505] on img at bounding box center [820, 642] width 15 height 15
click at [38, 319] on div at bounding box center [33, 323] width 22 height 22
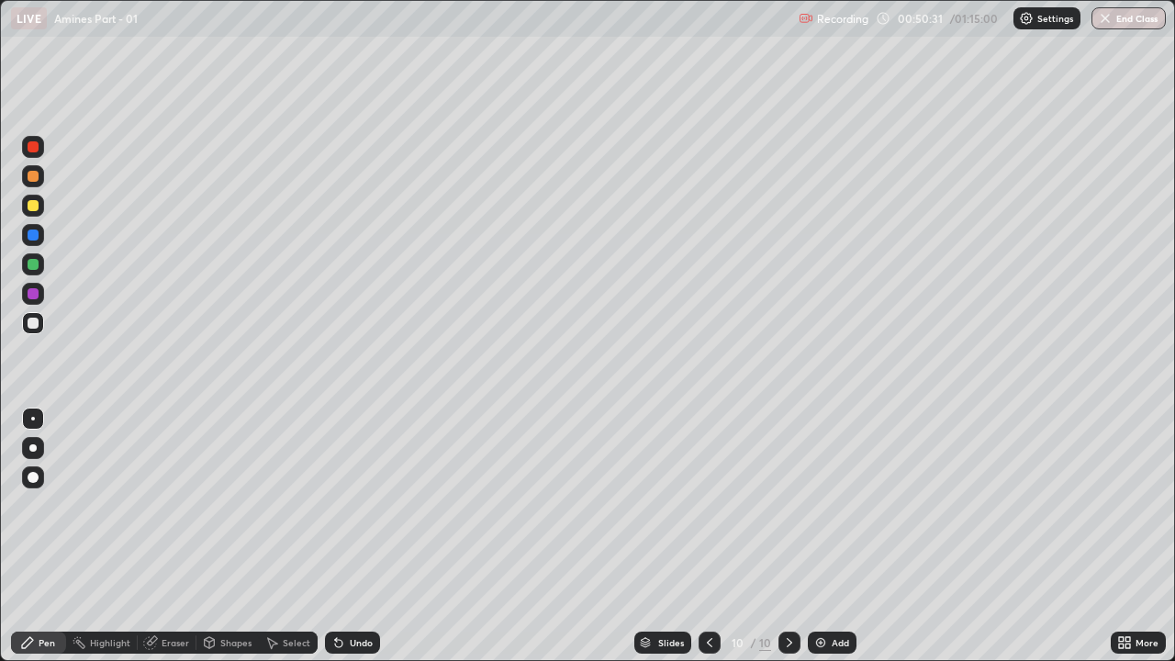
click at [34, 269] on div at bounding box center [33, 264] width 11 height 11
click at [35, 295] on div at bounding box center [33, 293] width 11 height 11
click at [180, 505] on div "Eraser" at bounding box center [167, 642] width 59 height 22
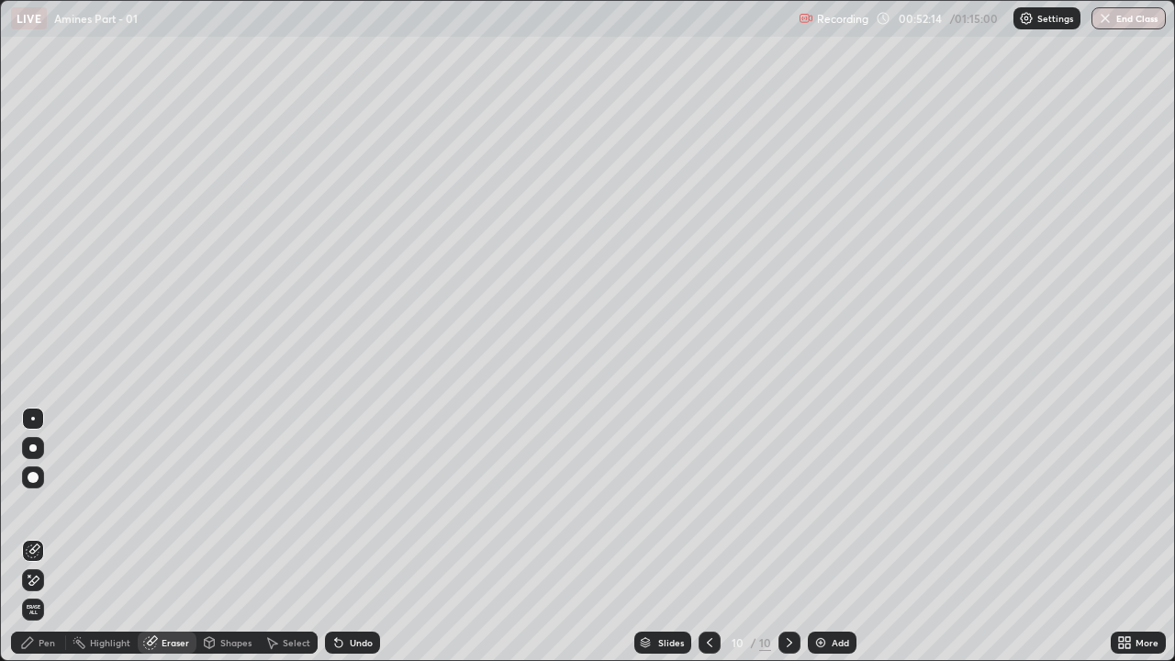
click at [60, 505] on div "Pen" at bounding box center [38, 642] width 55 height 22
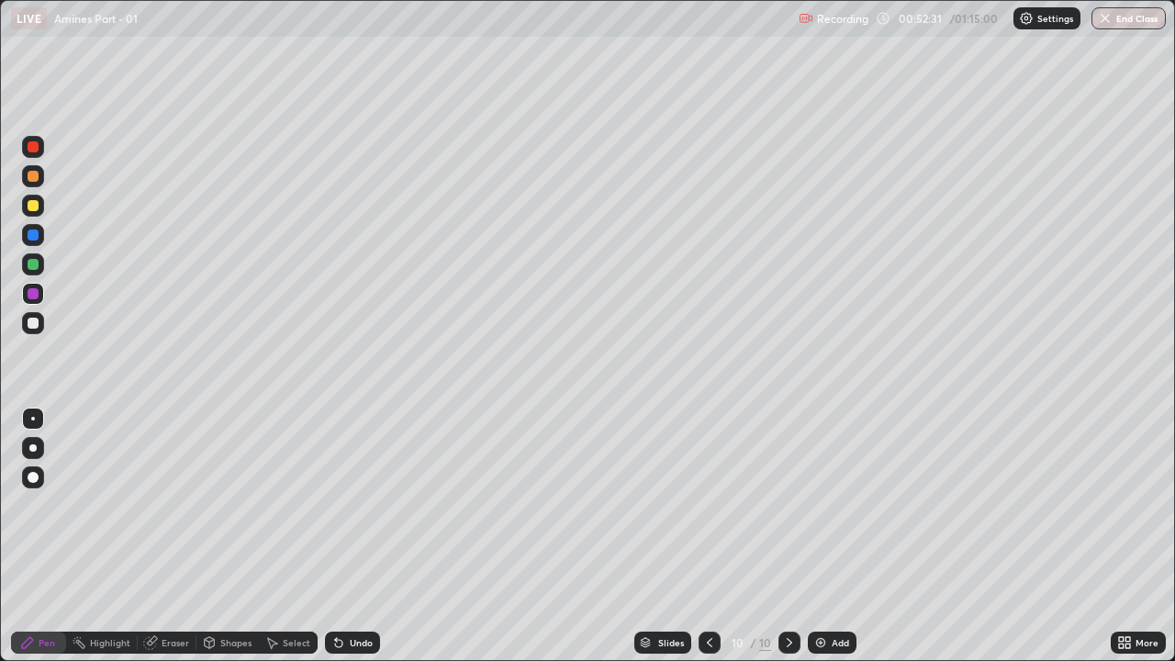
click at [34, 206] on div at bounding box center [33, 205] width 11 height 11
click at [33, 177] on div at bounding box center [33, 176] width 11 height 11
click at [37, 266] on div at bounding box center [33, 264] width 11 height 11
click at [32, 206] on div at bounding box center [33, 205] width 11 height 11
click at [42, 175] on div at bounding box center [33, 176] width 22 height 22
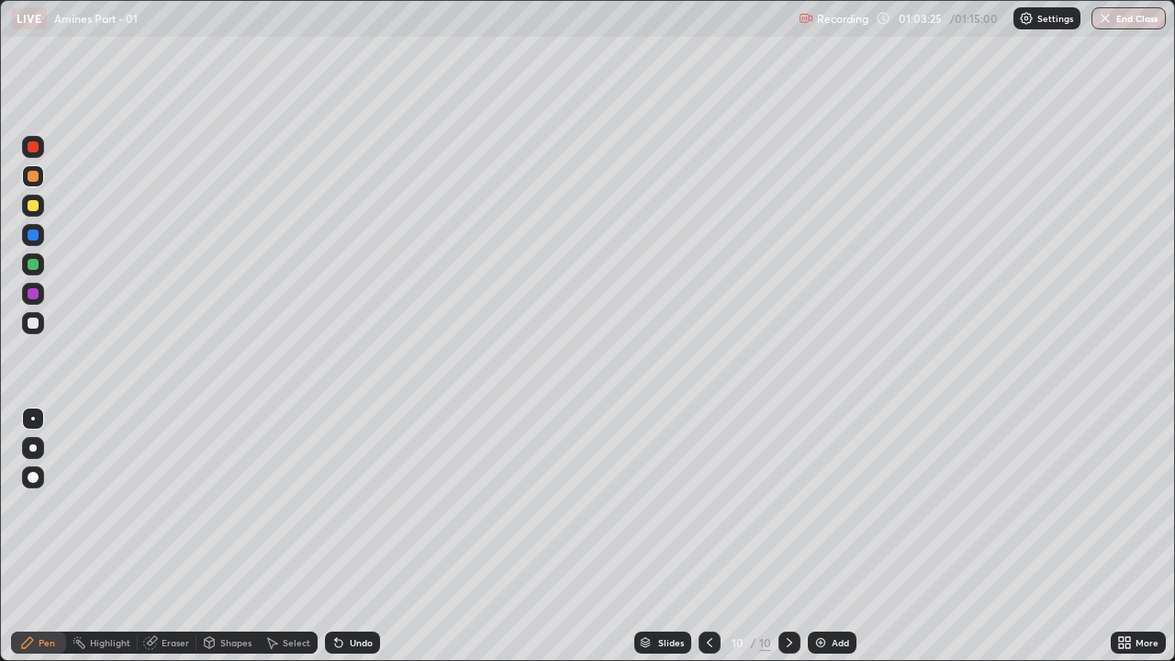
click at [839, 505] on div "Add" at bounding box center [839, 642] width 17 height 9
click at [832, 505] on div "Add" at bounding box center [839, 642] width 17 height 9
click at [40, 270] on div at bounding box center [33, 264] width 22 height 22
click at [36, 209] on div at bounding box center [33, 205] width 11 height 11
click at [33, 294] on div at bounding box center [33, 293] width 11 height 11
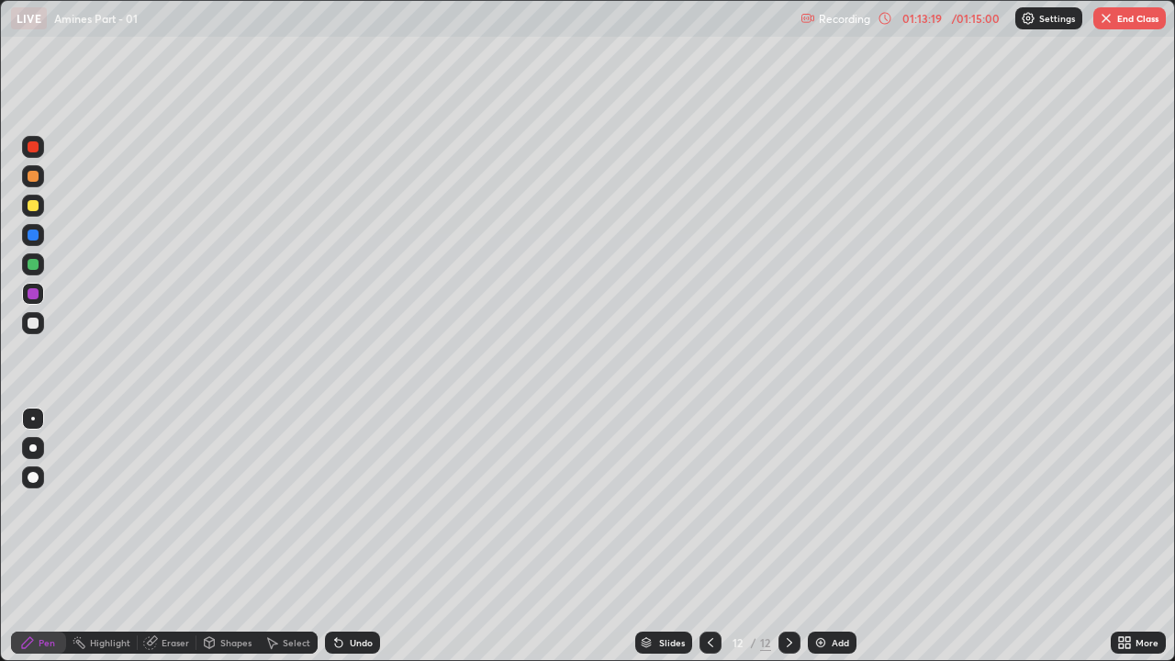
click at [838, 505] on div "Add" at bounding box center [839, 642] width 17 height 9
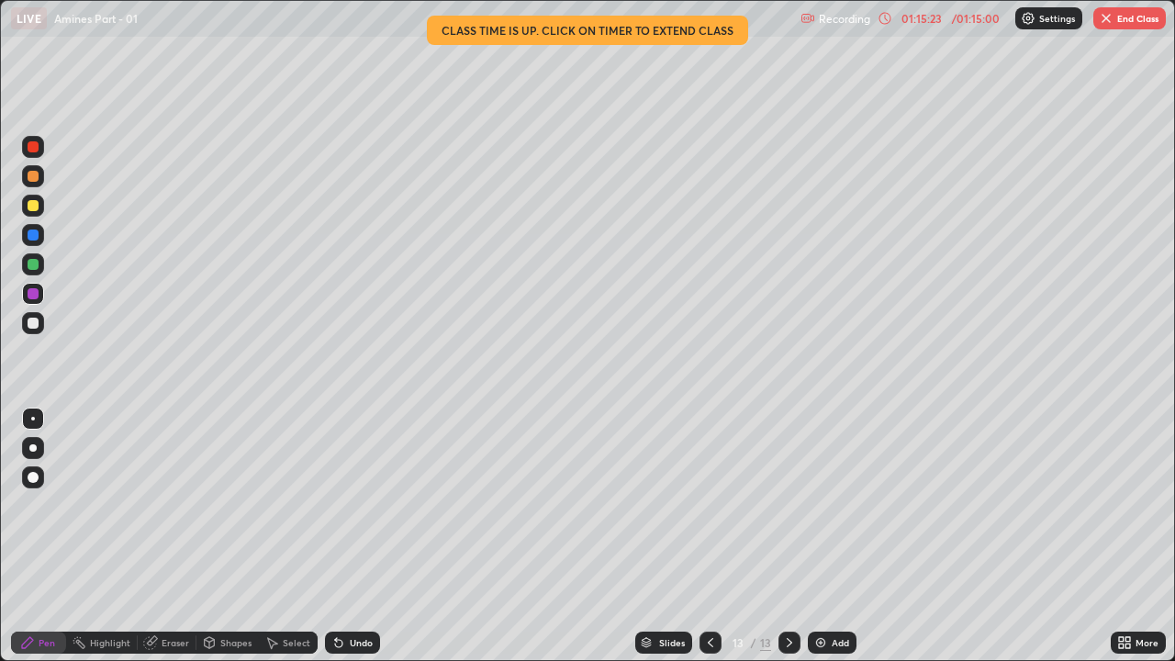
click at [167, 505] on div "Eraser" at bounding box center [176, 642] width 28 height 9
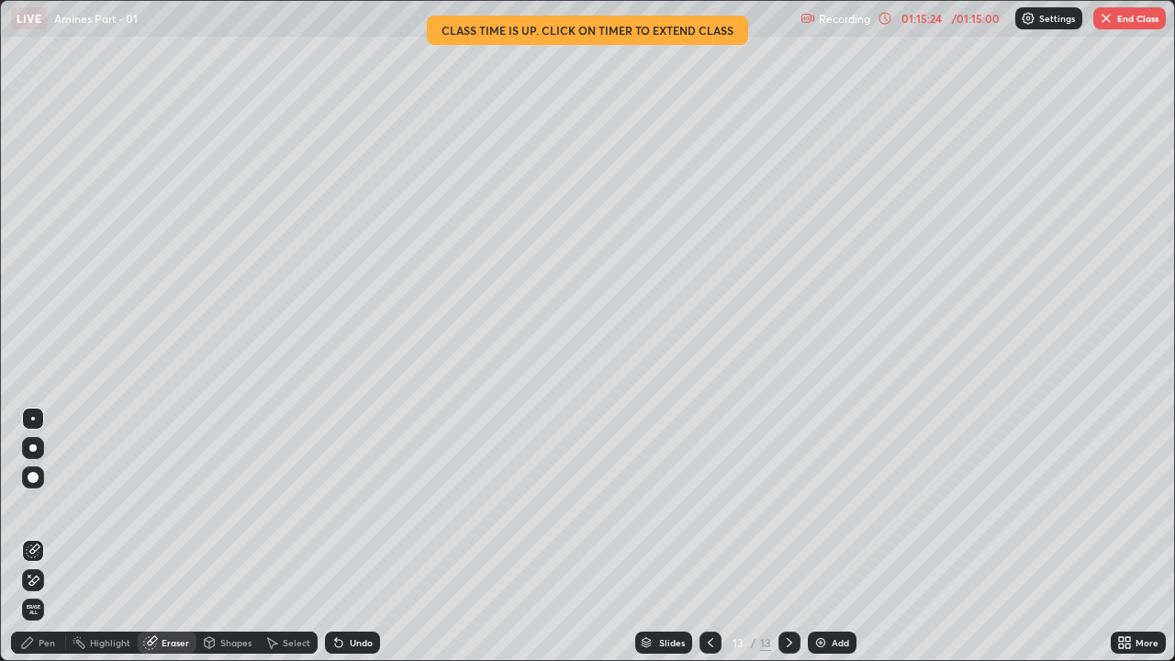
click at [50, 505] on div "Pen" at bounding box center [47, 642] width 17 height 9
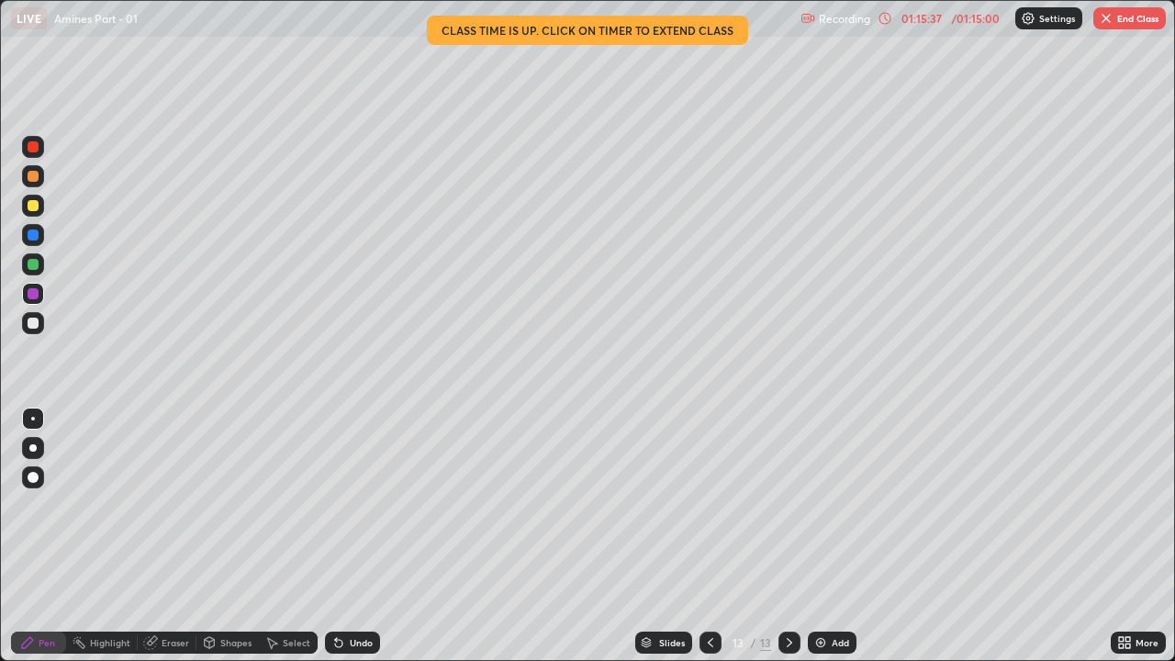
click at [37, 266] on div at bounding box center [33, 264] width 11 height 11
click at [37, 206] on div at bounding box center [33, 205] width 11 height 11
click at [1131, 17] on button "End Class" at bounding box center [1129, 18] width 72 height 22
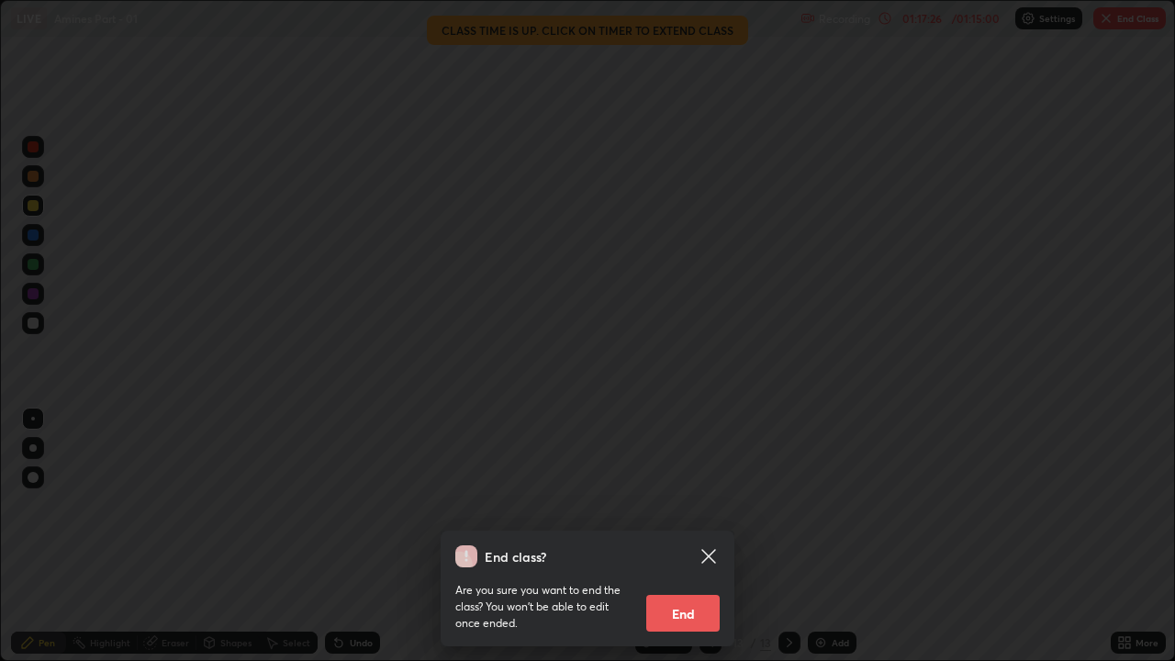
click at [710, 505] on button "End" at bounding box center [682, 613] width 73 height 37
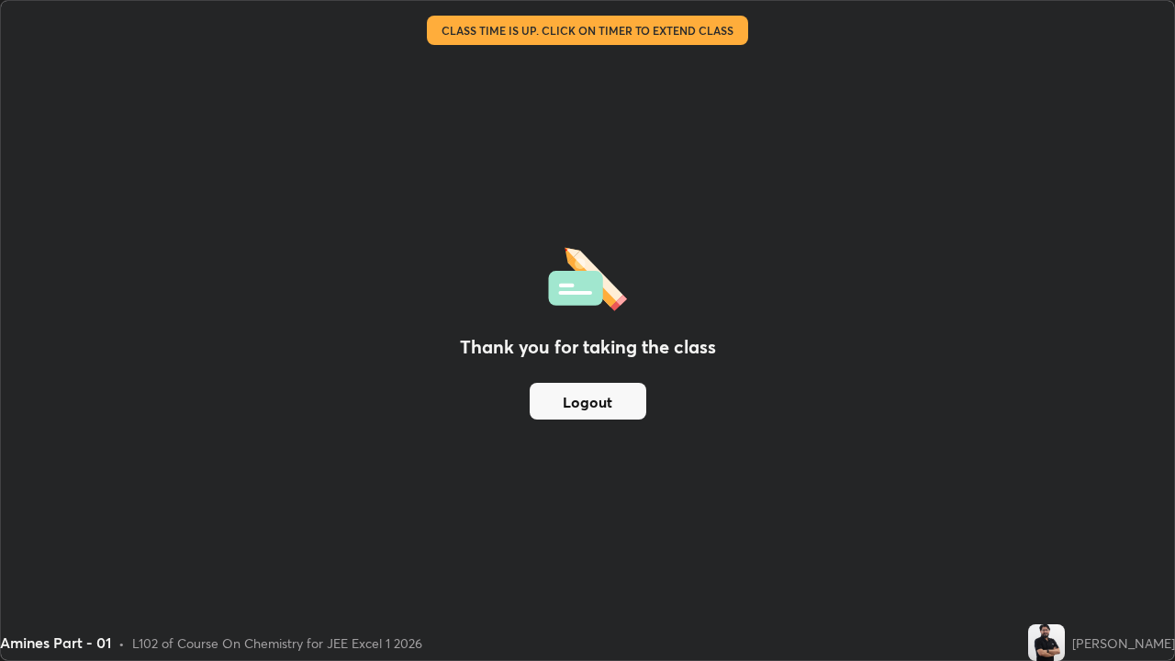
click at [574, 398] on button "Logout" at bounding box center [587, 401] width 117 height 37
